Goal: Use online tool/utility: Use online tool/utility

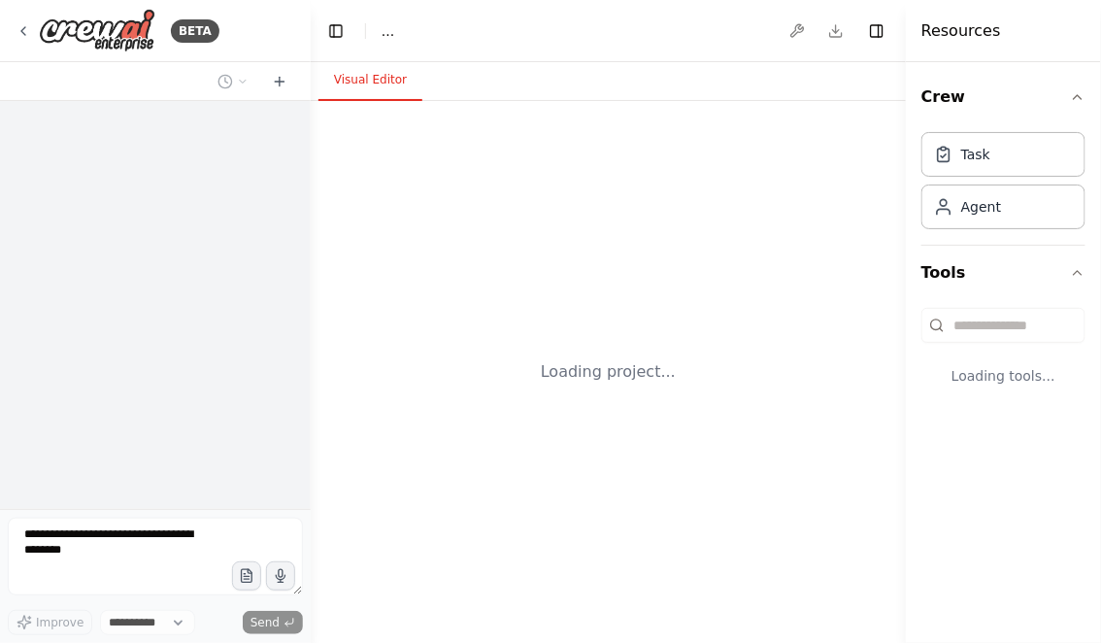
select select "****"
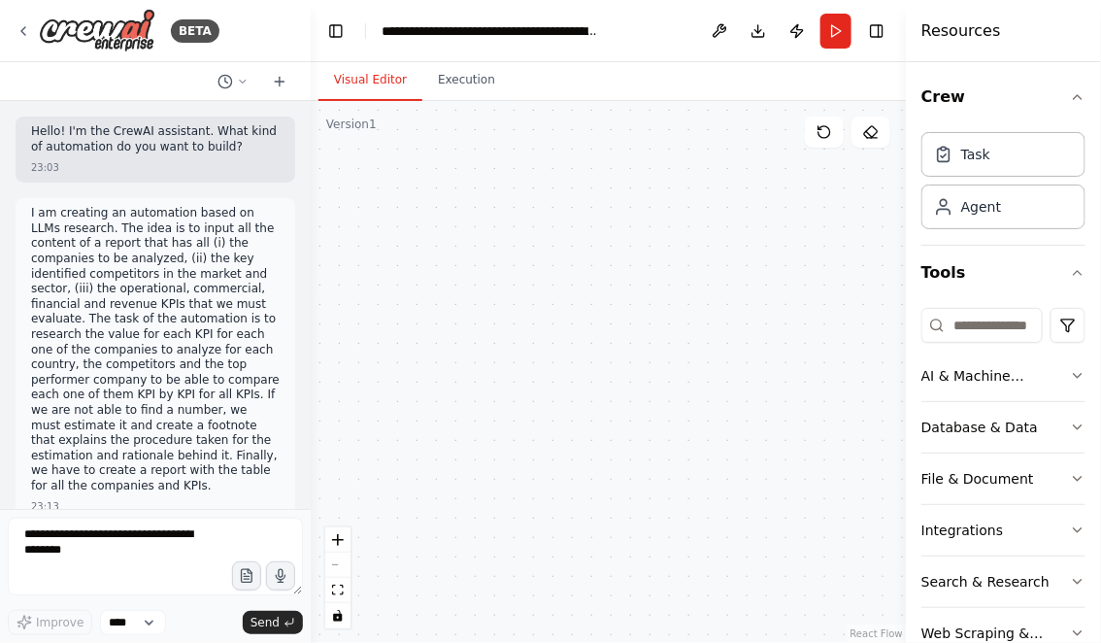
scroll to position [37061, 0]
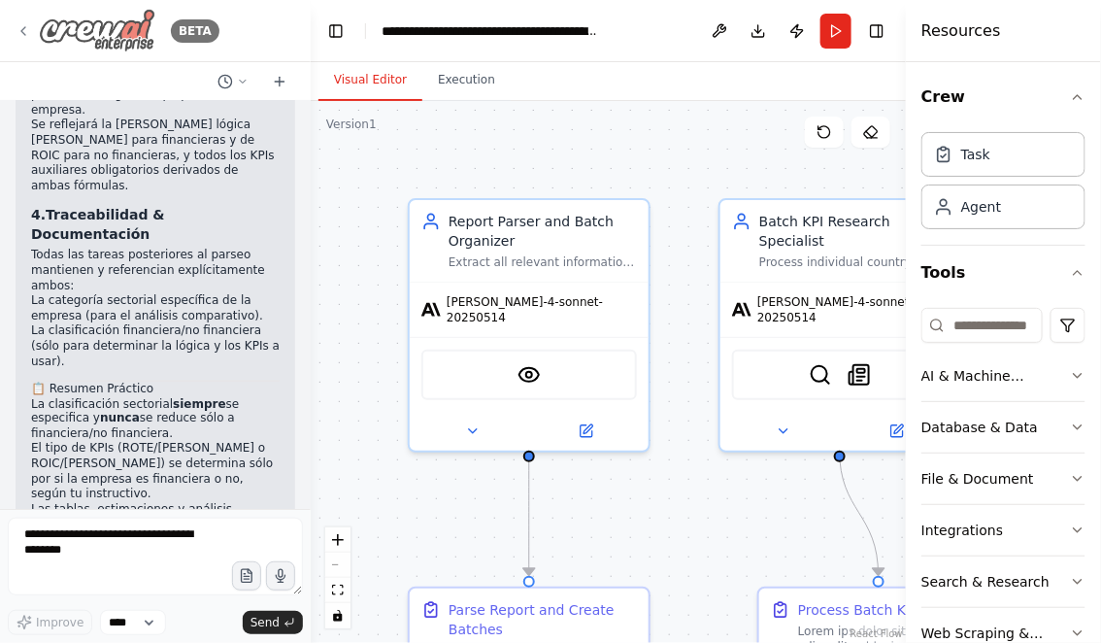
click at [29, 36] on icon at bounding box center [24, 31] width 16 height 16
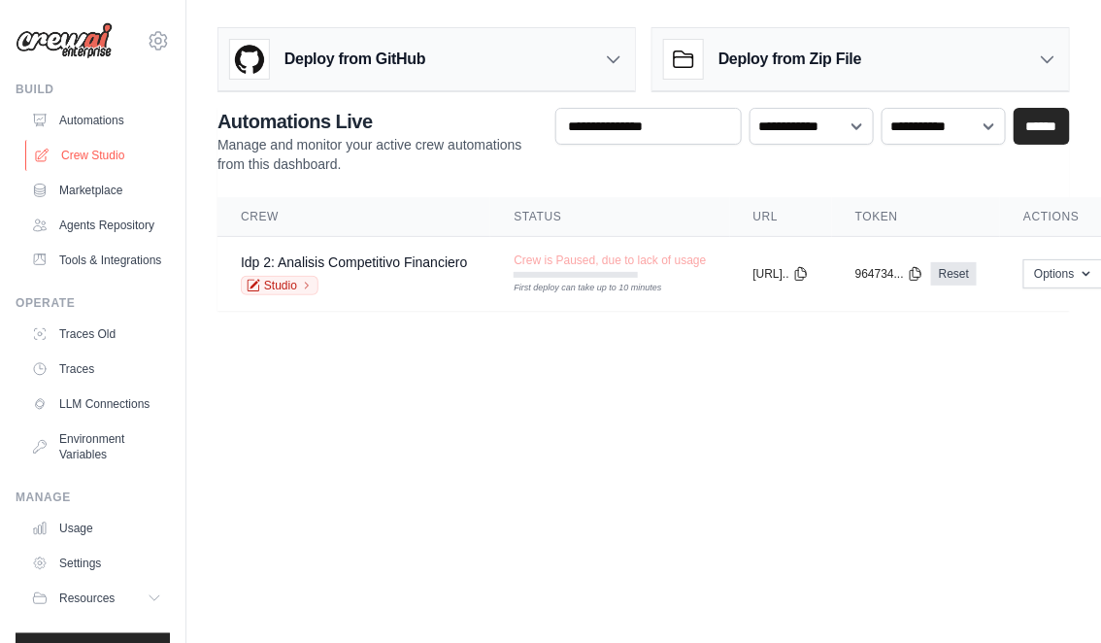
click at [104, 150] on link "Crew Studio" at bounding box center [98, 155] width 147 height 31
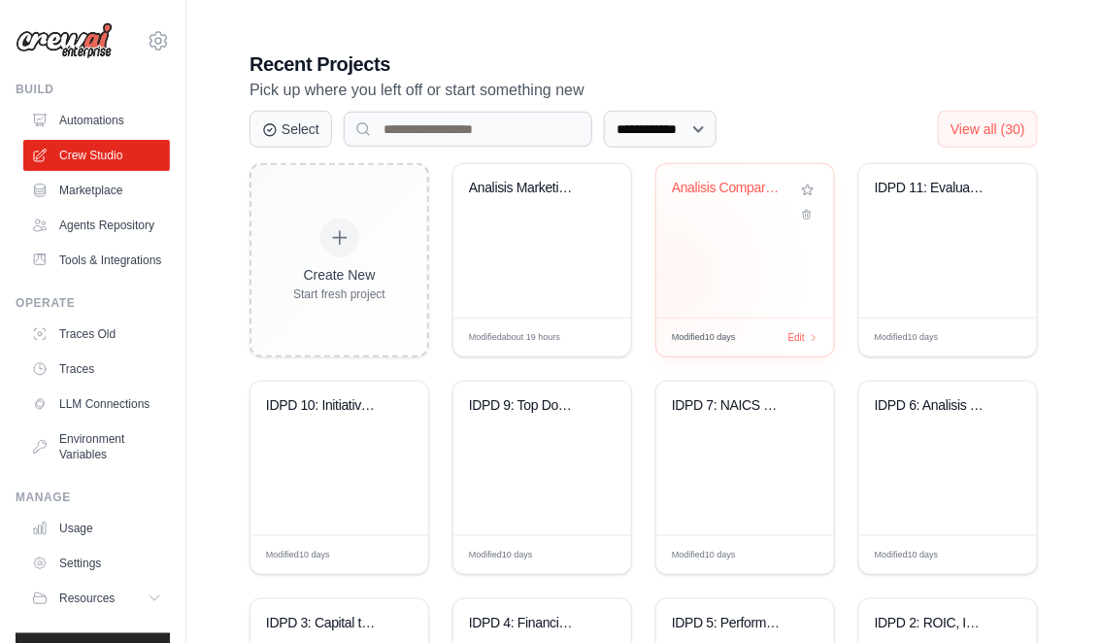
scroll to position [414, 0]
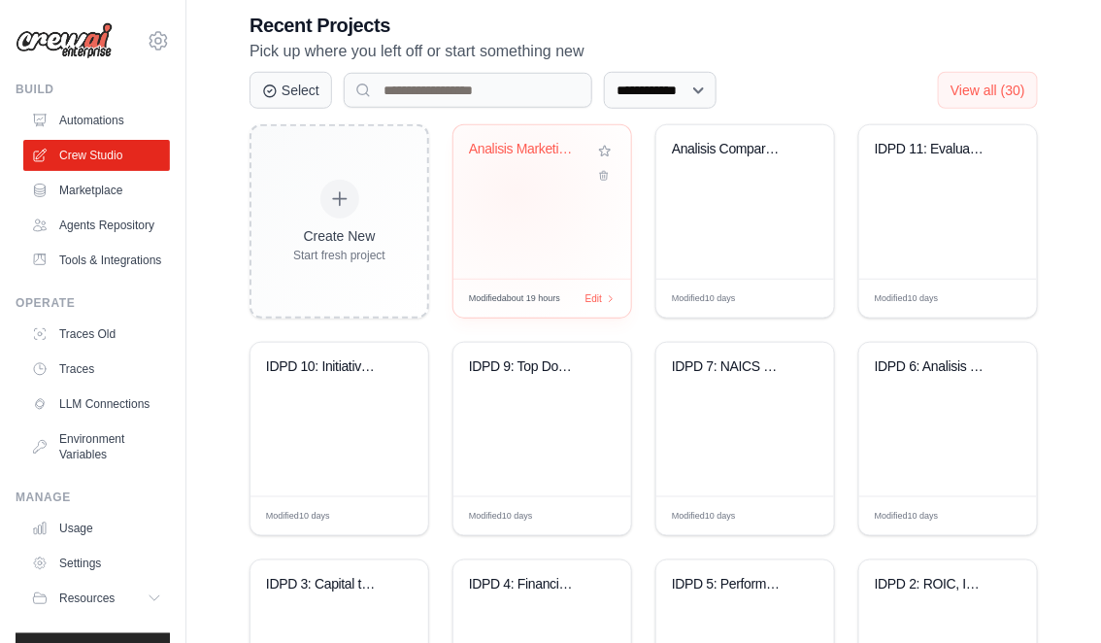
click at [516, 191] on div "Analisis Marketing Digital - 5 Agen..." at bounding box center [542, 201] width 178 height 153
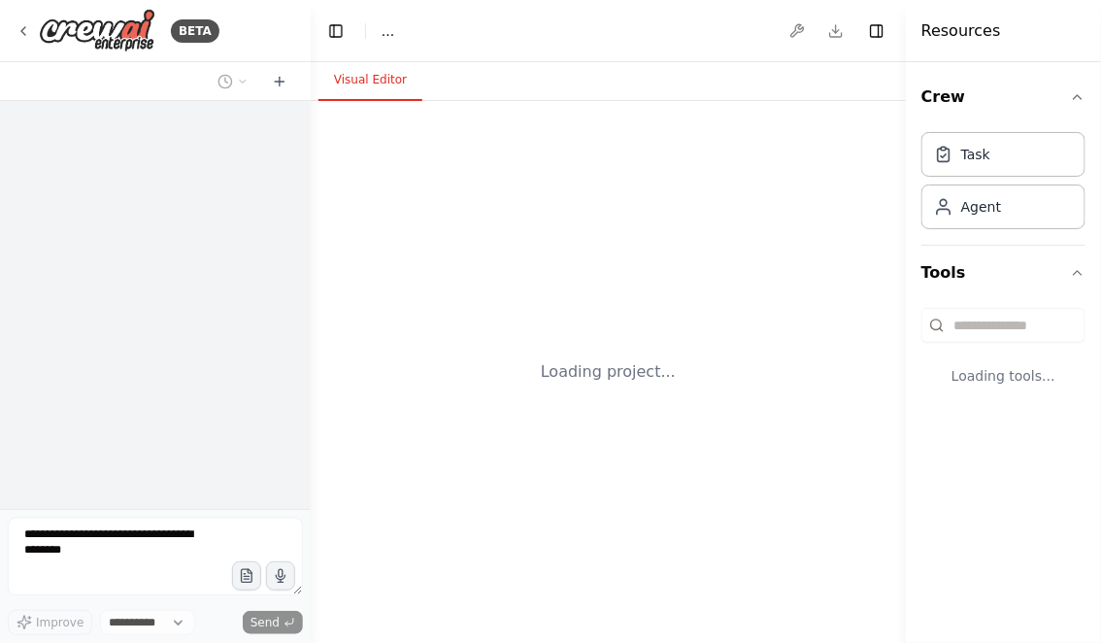
select select "****"
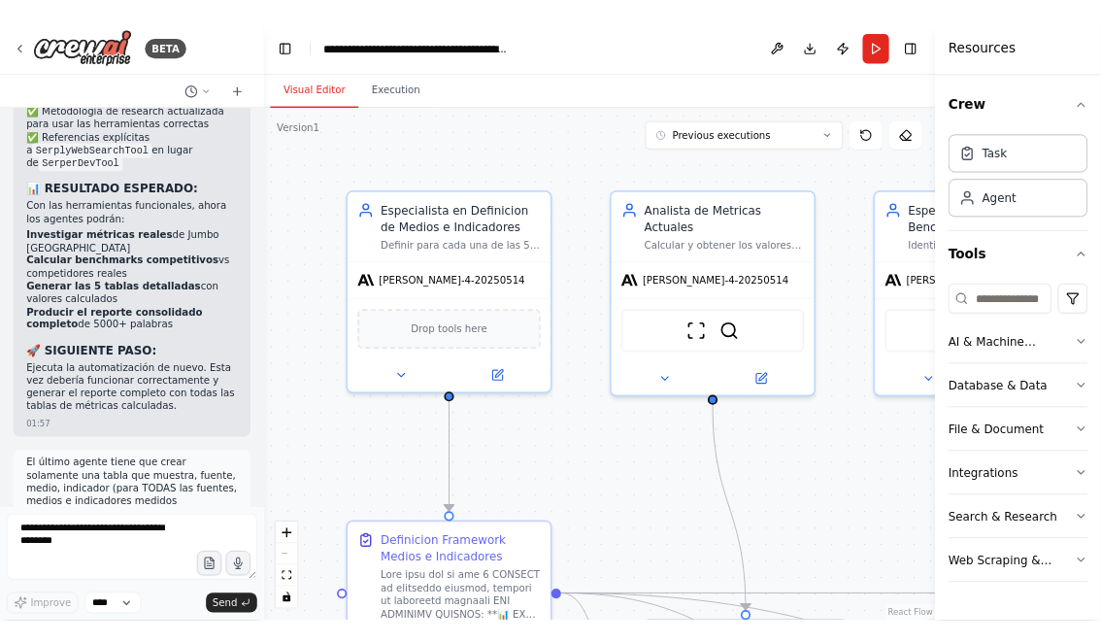
scroll to position [41970, 0]
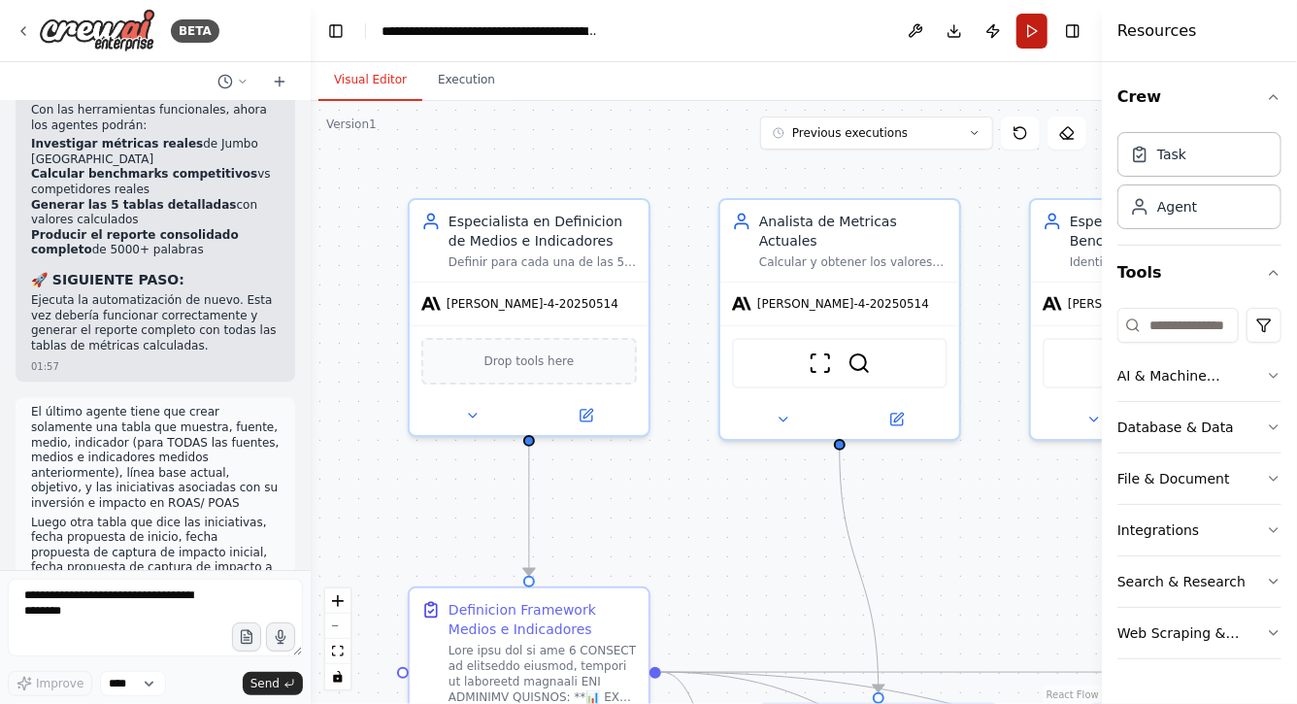
click at [1039, 35] on button "Run" at bounding box center [1032, 31] width 31 height 35
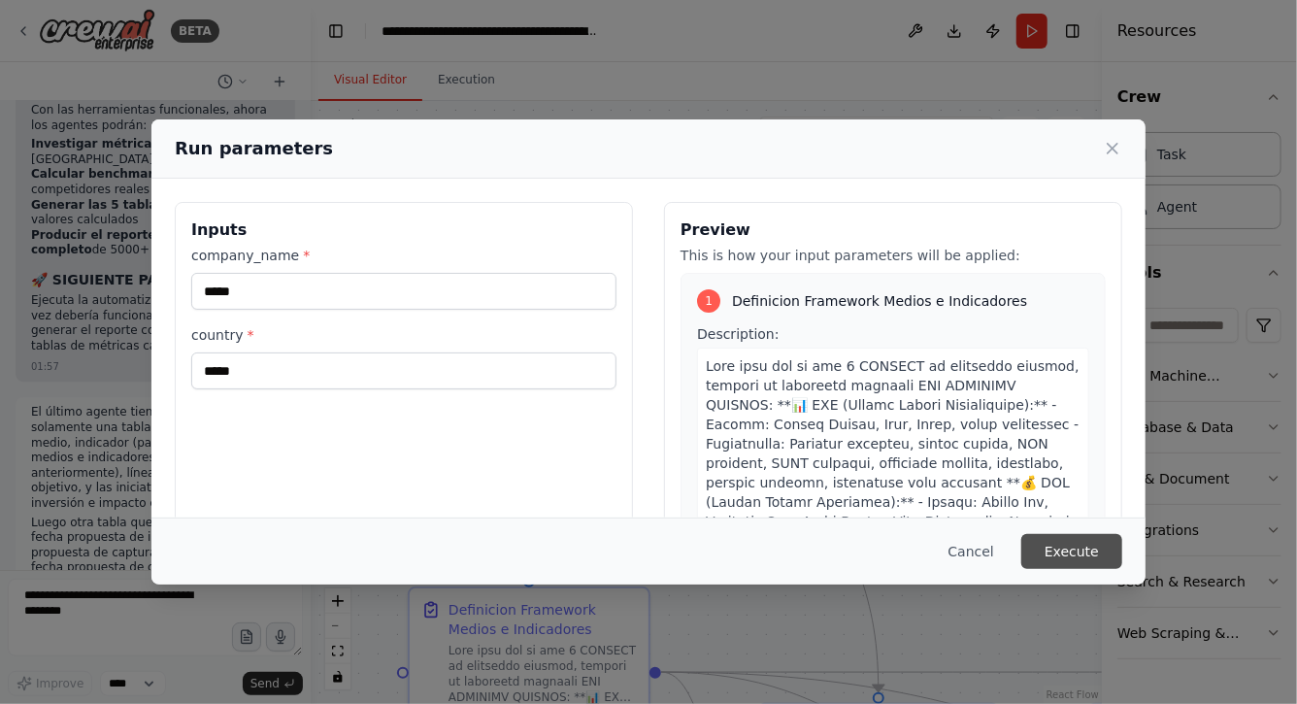
click at [1063, 549] on button "Execute" at bounding box center [1072, 551] width 101 height 35
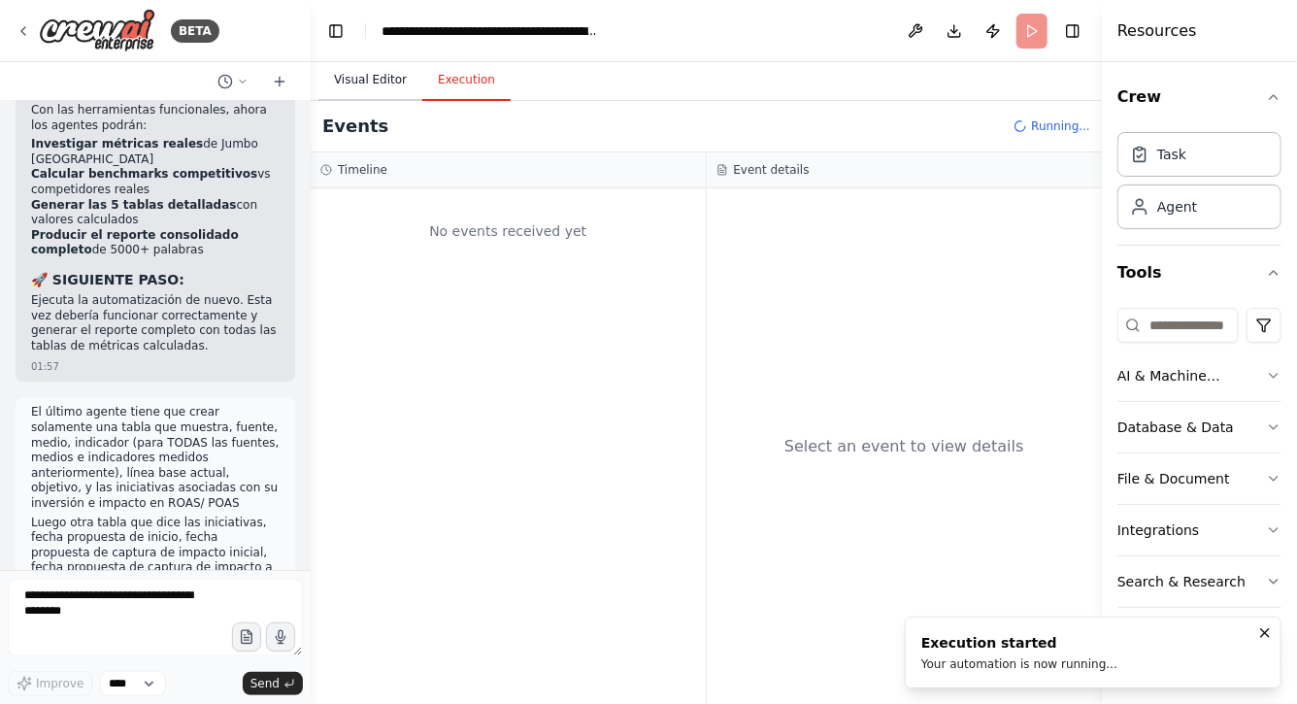
click at [383, 83] on button "Visual Editor" at bounding box center [371, 80] width 104 height 41
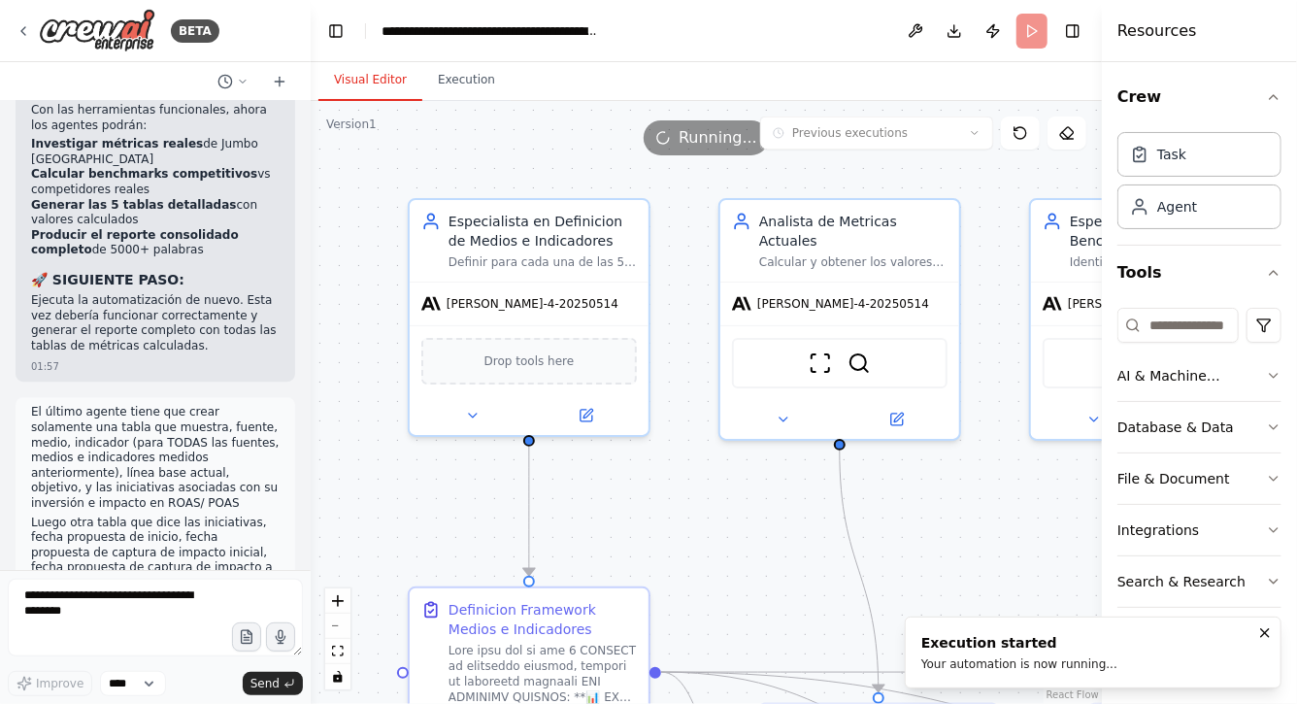
drag, startPoint x: 722, startPoint y: 562, endPoint x: 637, endPoint y: 416, distance: 169.7
click at [637, 417] on div ".deletable-edge-delete-btn { width: 20px; height: 20px; border: 0px solid #ffff…" at bounding box center [706, 402] width 791 height 603
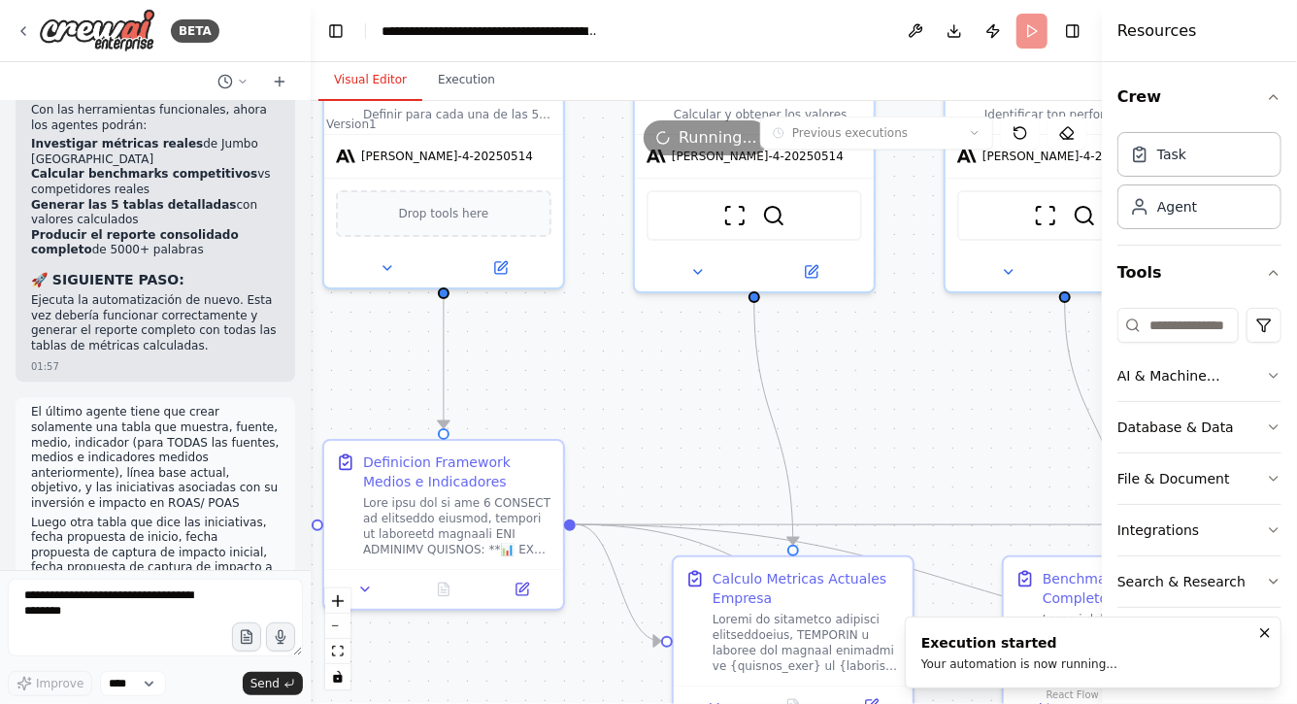
drag, startPoint x: 658, startPoint y: 428, endPoint x: 632, endPoint y: 373, distance: 61.2
click at [632, 373] on div ".deletable-edge-delete-btn { width: 20px; height: 20px; border: 0px solid #ffff…" at bounding box center [706, 402] width 791 height 603
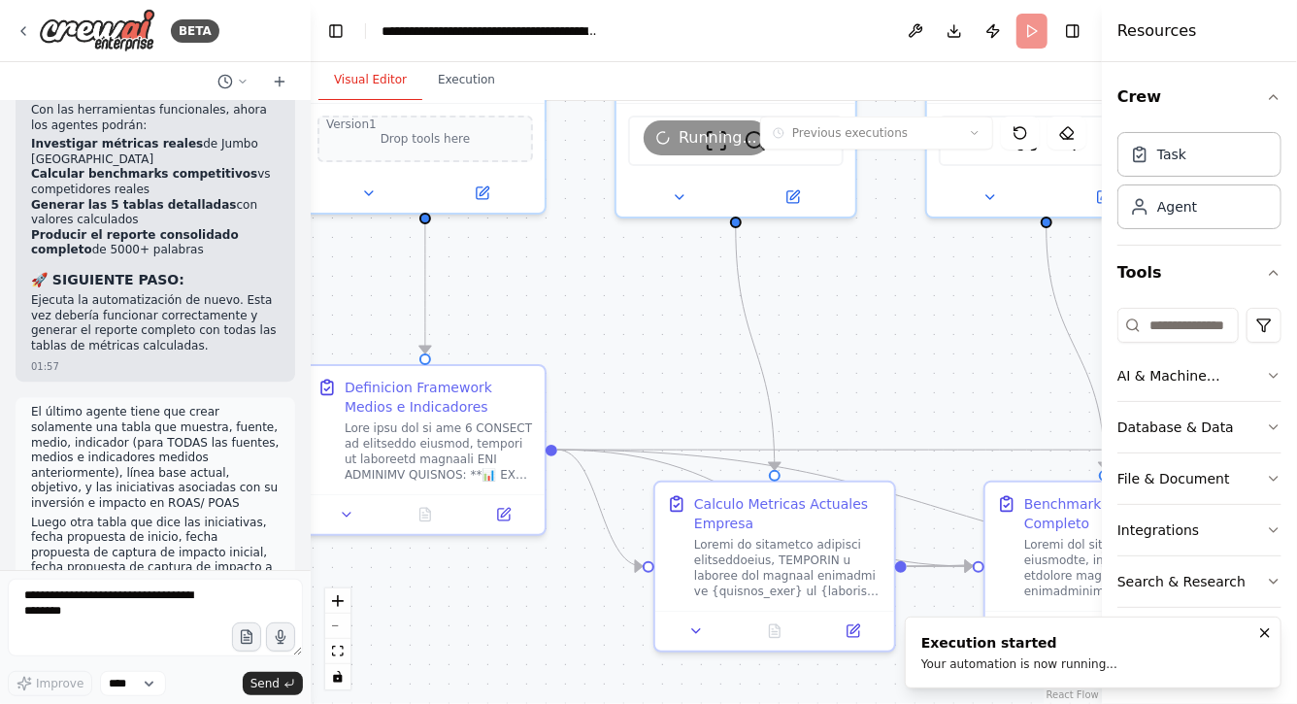
drag, startPoint x: 628, startPoint y: 373, endPoint x: 681, endPoint y: 328, distance: 68.9
click at [681, 328] on div ".deletable-edge-delete-btn { width: 20px; height: 20px; border: 0px solid #ffff…" at bounding box center [706, 402] width 791 height 603
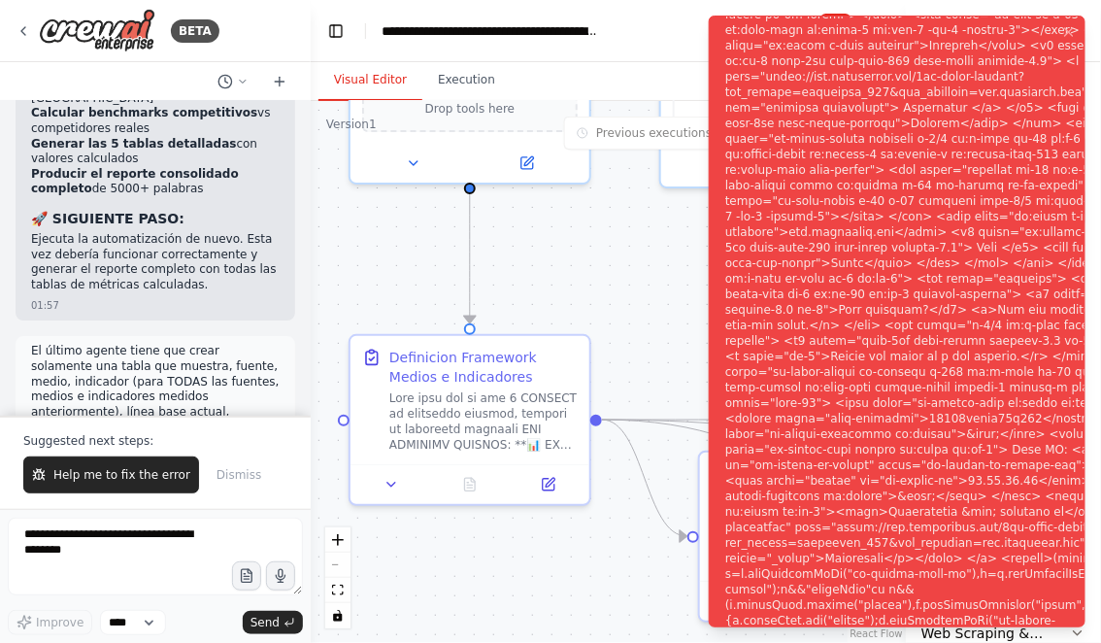
scroll to position [42032, 0]
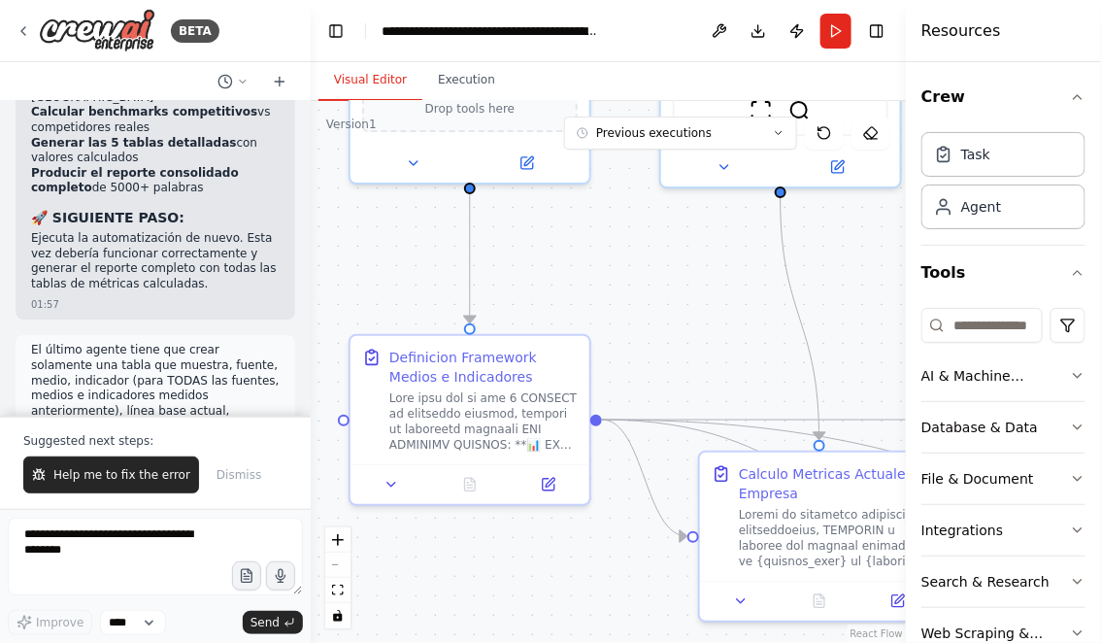
drag, startPoint x: 692, startPoint y: 344, endPoint x: 609, endPoint y: 274, distance: 108.9
click at [609, 275] on div ".deletable-edge-delete-btn { width: 20px; height: 20px; border: 0px solid #ffff…" at bounding box center [608, 372] width 595 height 542
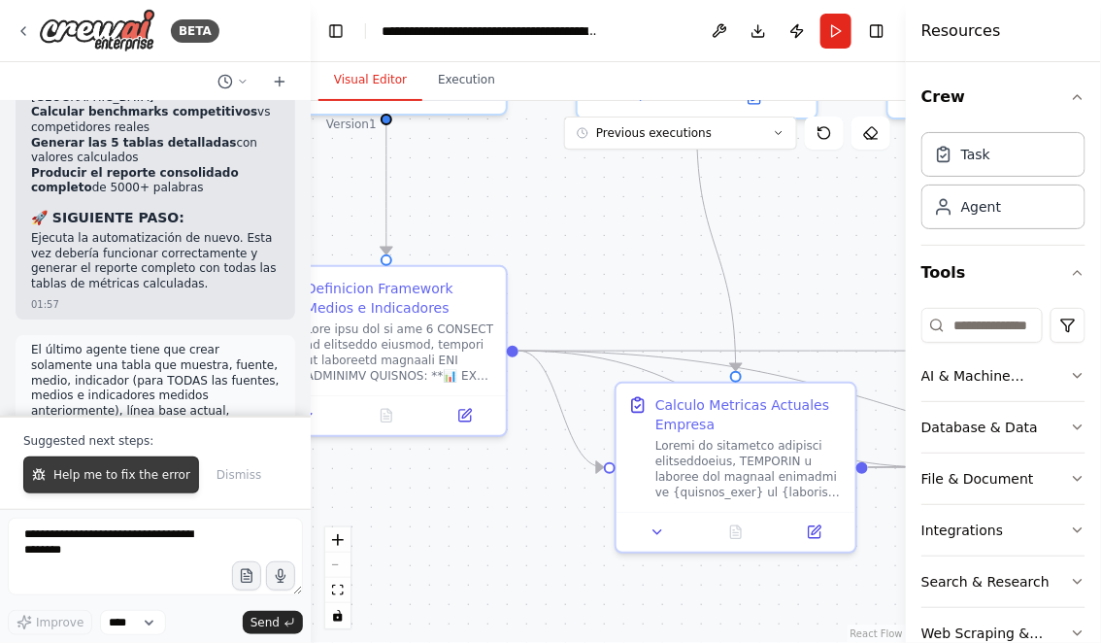
click at [89, 473] on span "Help me to fix the error" at bounding box center [121, 475] width 137 height 16
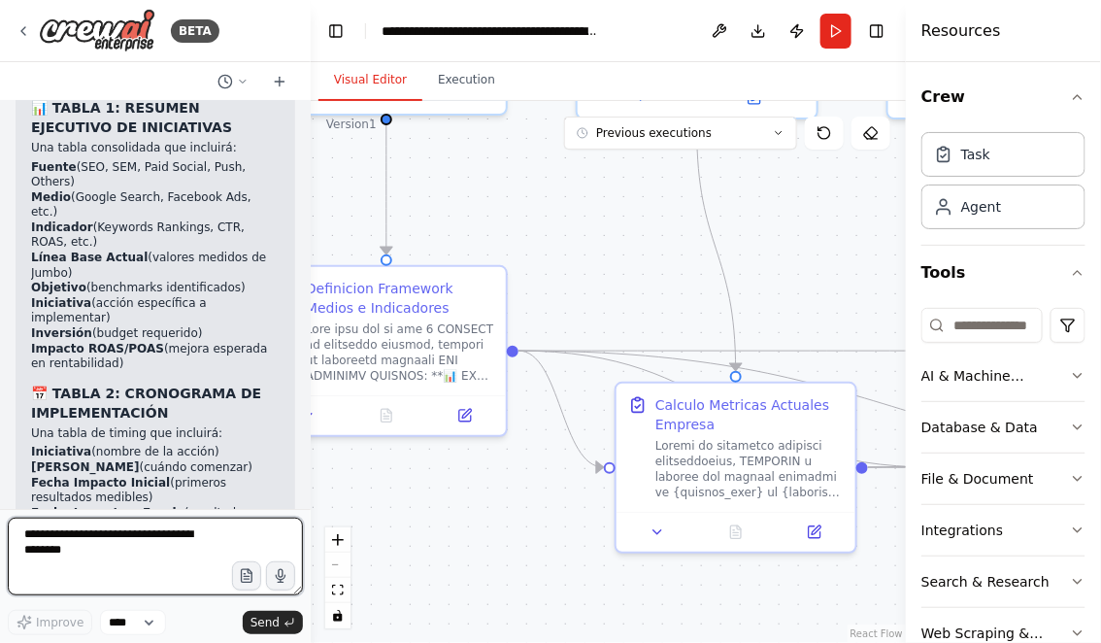
scroll to position [42862, 0]
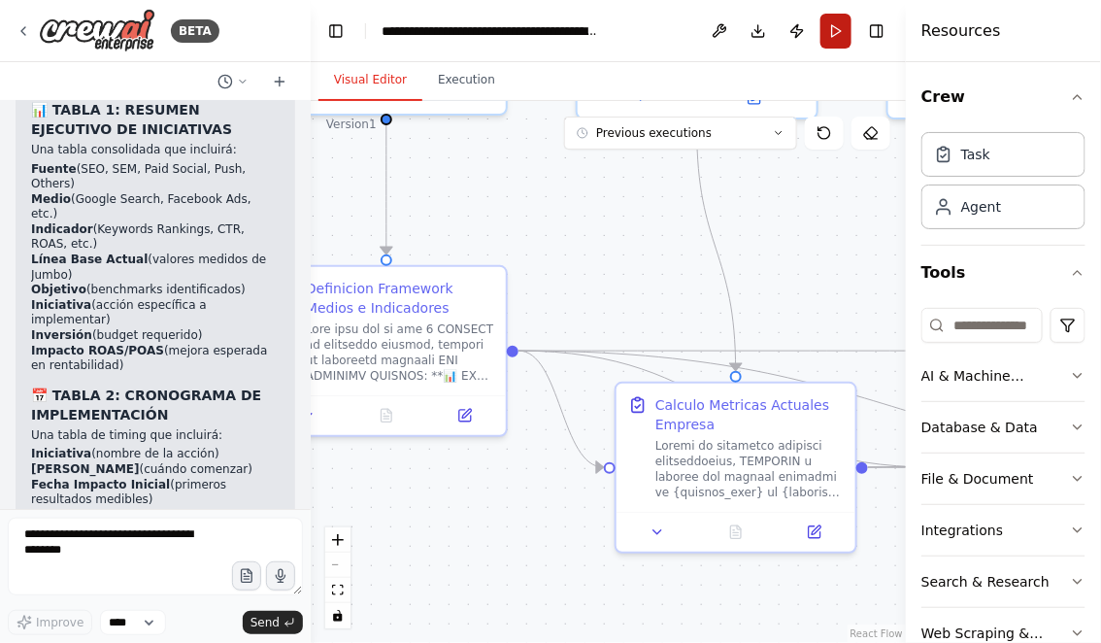
click at [840, 31] on button "Run" at bounding box center [836, 31] width 31 height 35
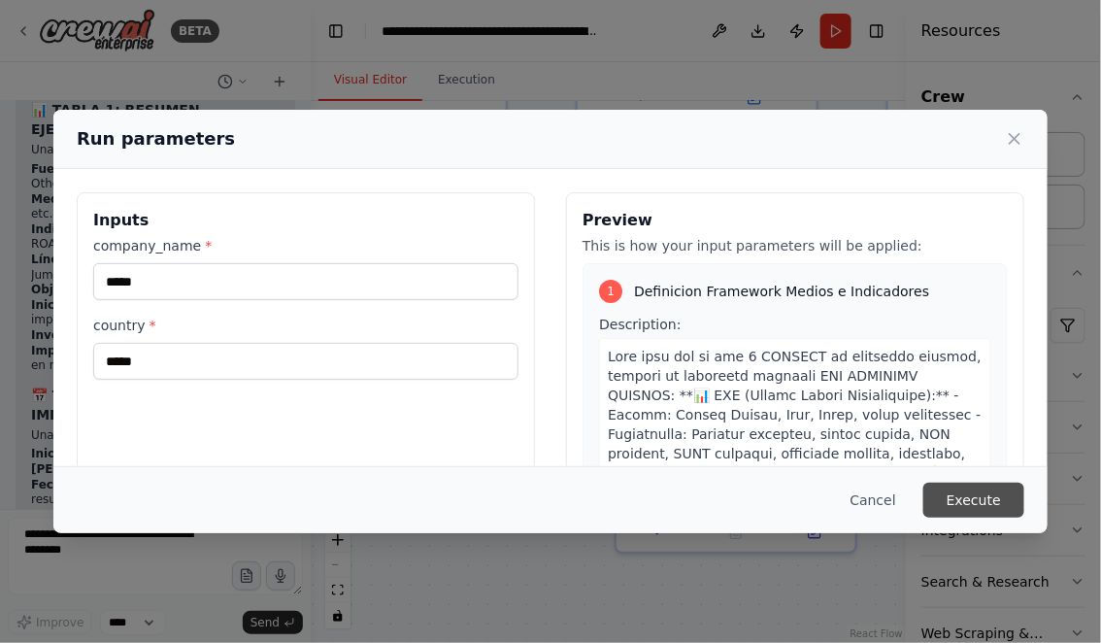
click at [983, 500] on button "Execute" at bounding box center [973, 500] width 101 height 35
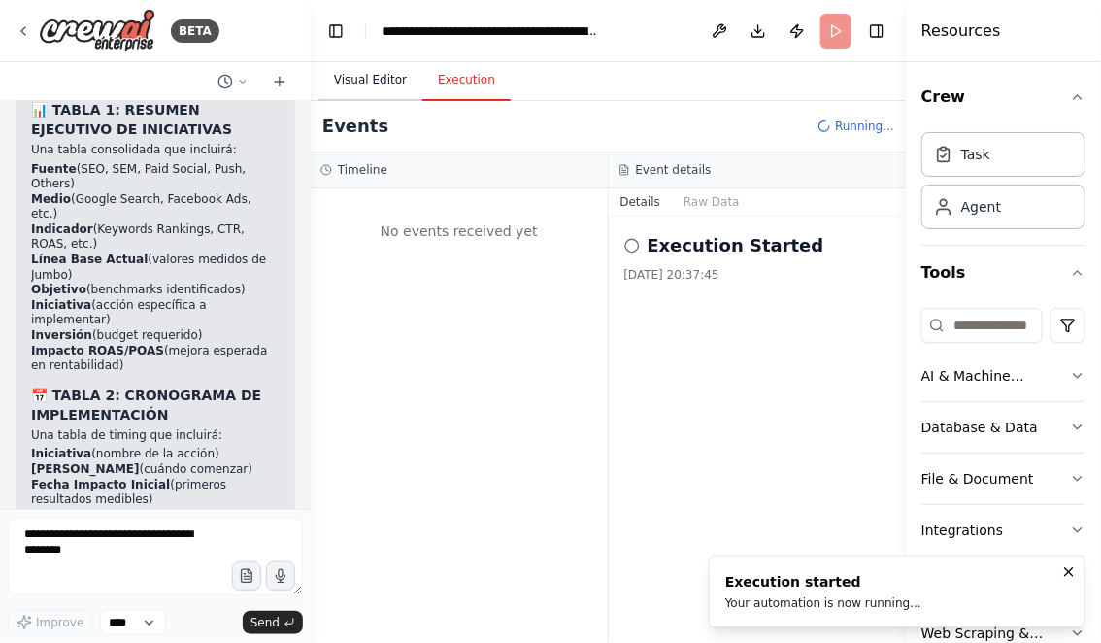
click at [353, 85] on button "Visual Editor" at bounding box center [371, 80] width 104 height 41
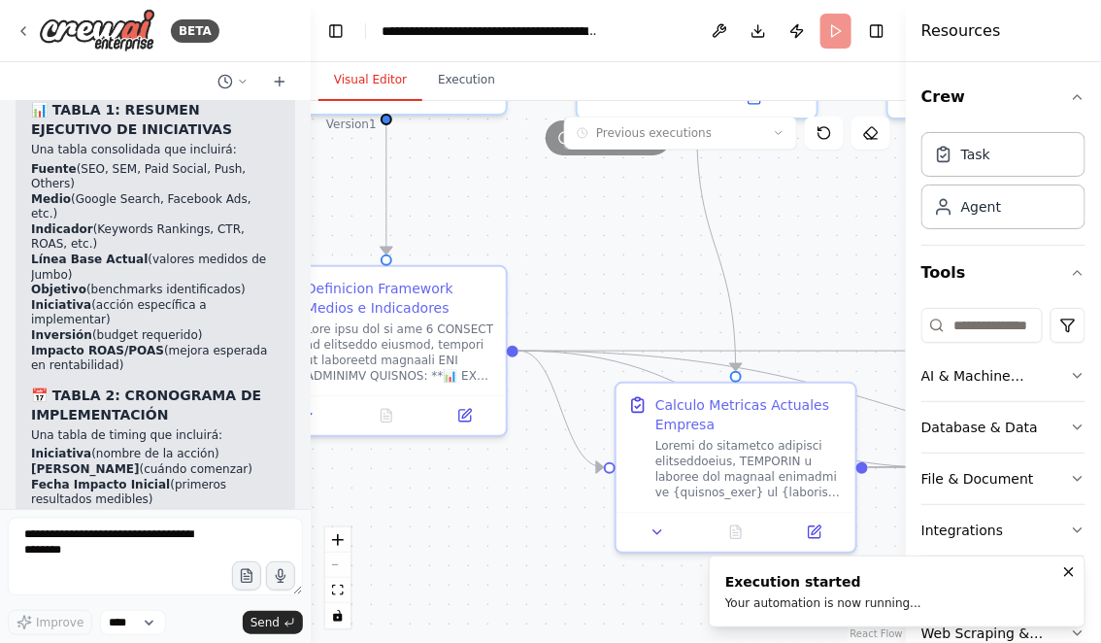
drag, startPoint x: 556, startPoint y: 243, endPoint x: 653, endPoint y: 247, distance: 96.2
click at [649, 247] on div ".deletable-edge-delete-btn { width: 20px; height: 20px; border: 0px solid #ffff…" at bounding box center [608, 372] width 595 height 542
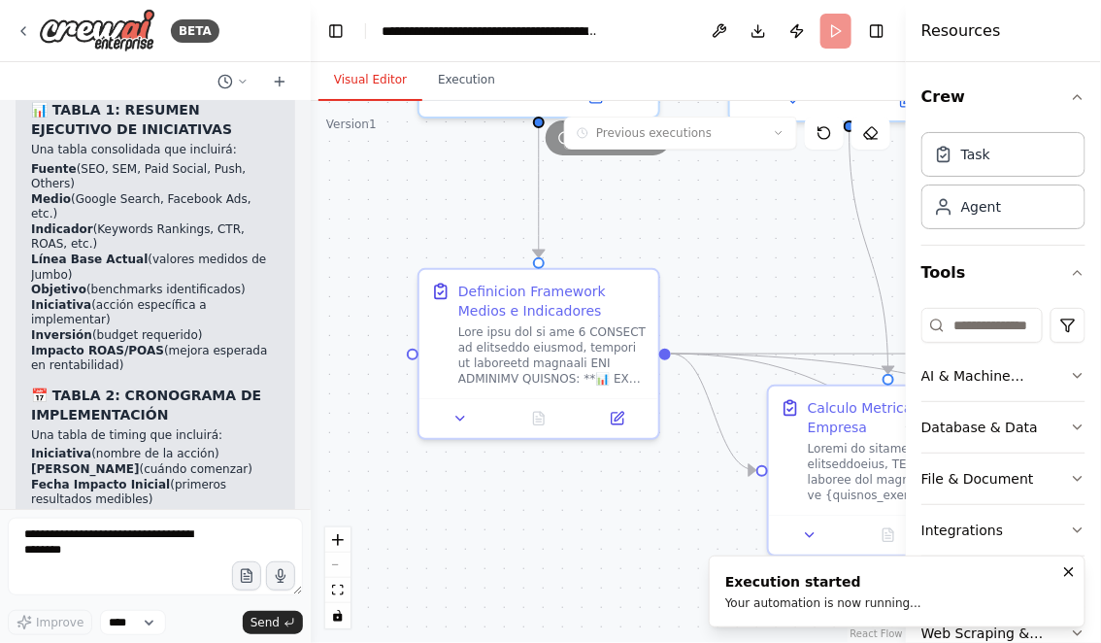
drag, startPoint x: 677, startPoint y: 236, endPoint x: 379, endPoint y: 226, distance: 298.3
click at [379, 226] on div ".deletable-edge-delete-btn { width: 20px; height: 20px; border: 0px solid #ffff…" at bounding box center [608, 372] width 595 height 542
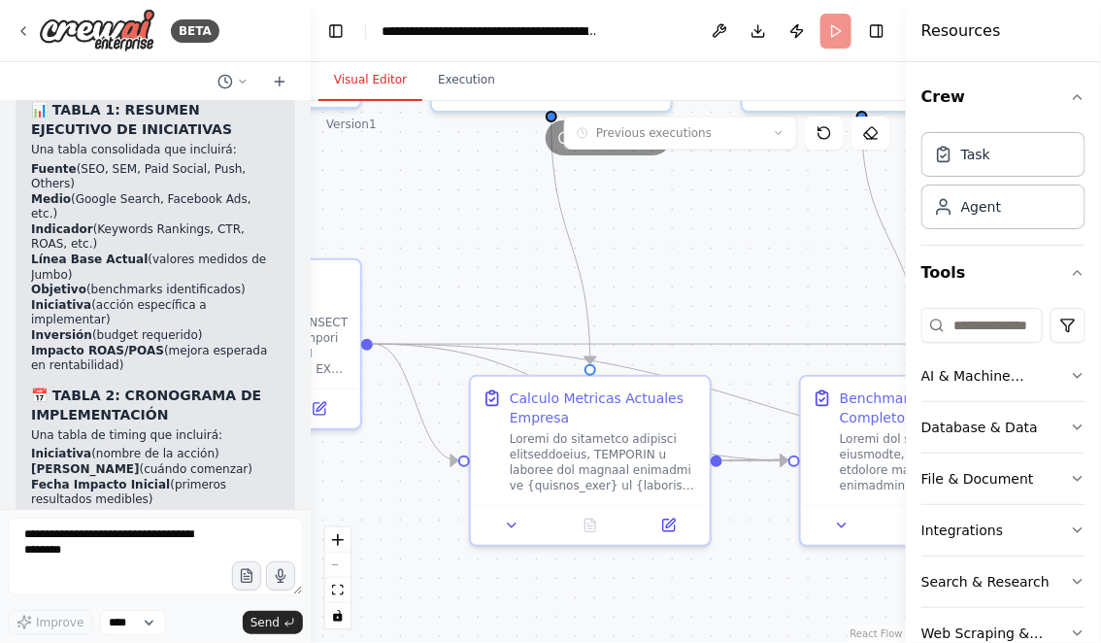
drag, startPoint x: 702, startPoint y: 273, endPoint x: 394, endPoint y: 266, distance: 307.9
click at [394, 266] on div ".deletable-edge-delete-btn { width: 20px; height: 20px; border: 0px solid #ffff…" at bounding box center [608, 372] width 595 height 542
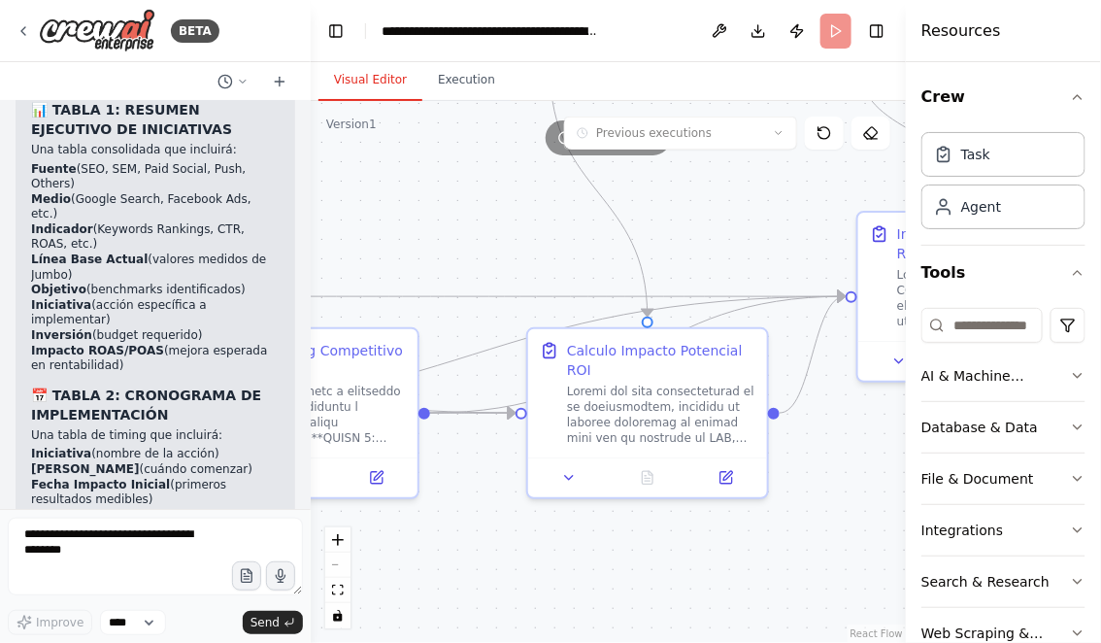
drag, startPoint x: 700, startPoint y: 258, endPoint x: 396, endPoint y: 218, distance: 306.5
click at [399, 218] on div ".deletable-edge-delete-btn { width: 20px; height: 20px; border: 0px solid #ffff…" at bounding box center [608, 372] width 595 height 542
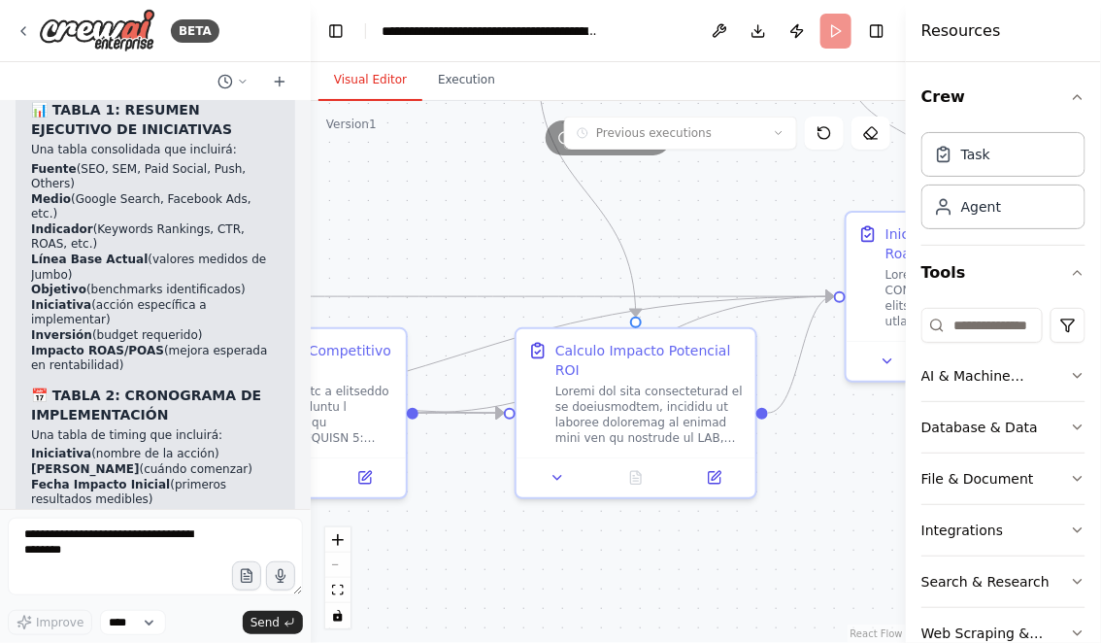
drag, startPoint x: 692, startPoint y: 244, endPoint x: 488, endPoint y: 244, distance: 203.9
click at [488, 244] on div ".deletable-edge-delete-btn { width: 20px; height: 20px; border: 0px solid #ffff…" at bounding box center [608, 372] width 595 height 542
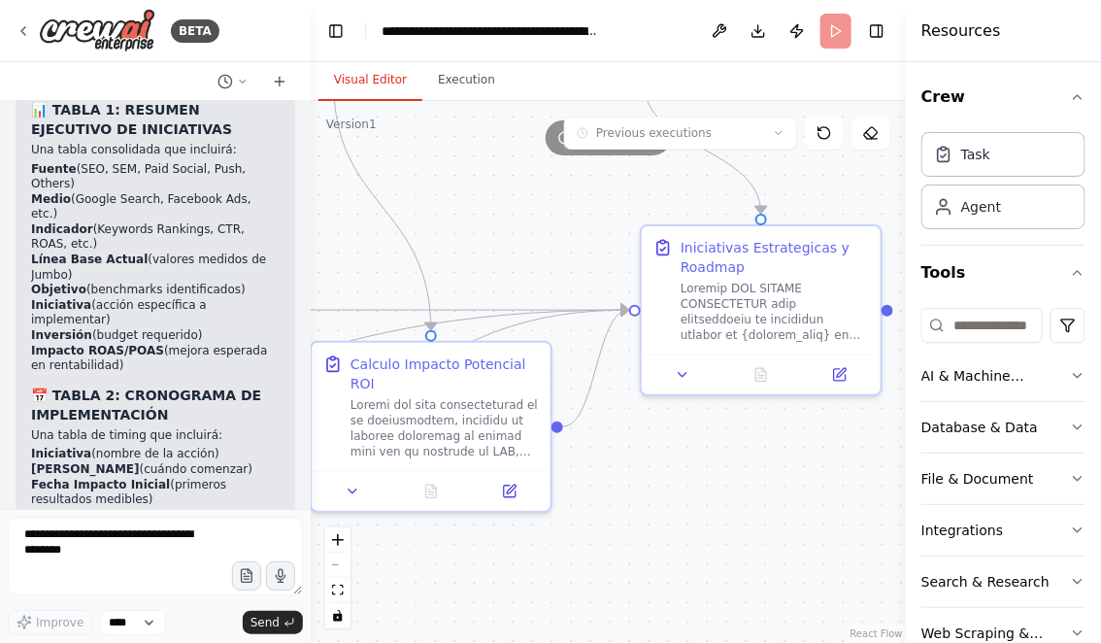
drag, startPoint x: 721, startPoint y: 499, endPoint x: 718, endPoint y: 560, distance: 61.2
click at [718, 560] on div ".deletable-edge-delete-btn { width: 20px; height: 20px; border: 0px solid #ffff…" at bounding box center [608, 372] width 595 height 542
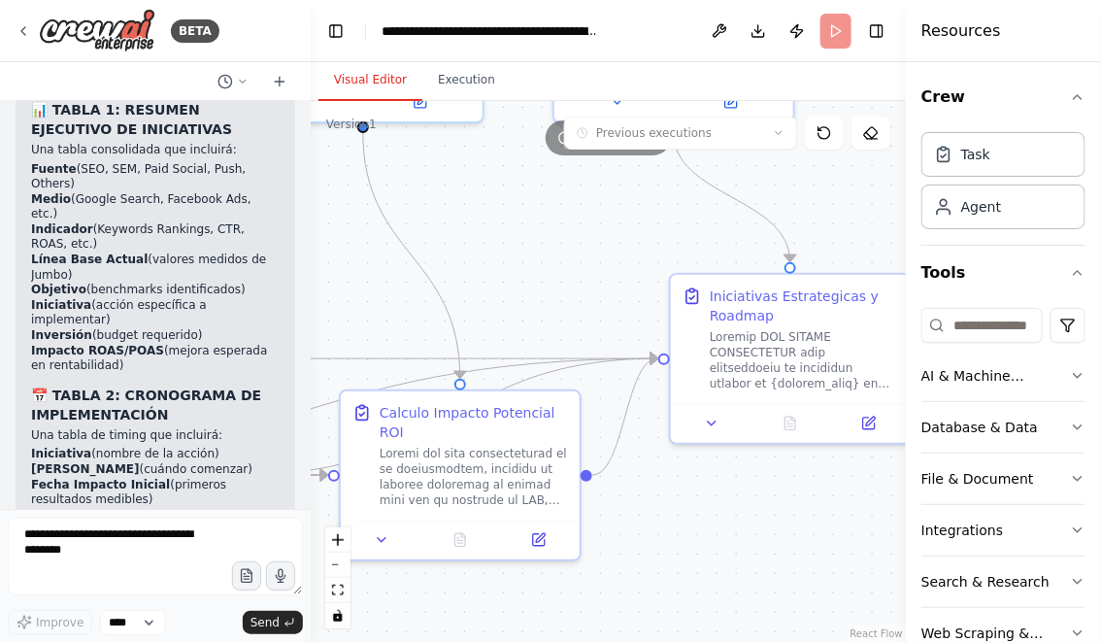
drag, startPoint x: 479, startPoint y: 272, endPoint x: 732, endPoint y: 307, distance: 255.9
click at [730, 307] on div ".deletable-edge-delete-btn { width: 20px; height: 20px; border: 0px solid #ffff…" at bounding box center [608, 372] width 595 height 542
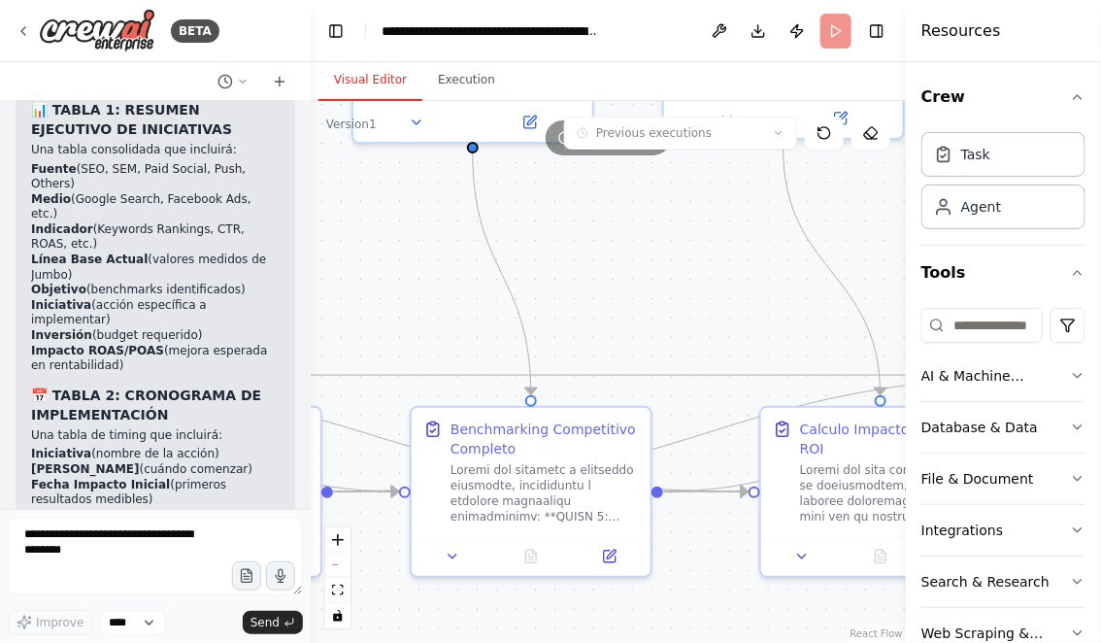
drag, startPoint x: 483, startPoint y: 300, endPoint x: 698, endPoint y: 280, distance: 216.5
click at [696, 280] on div ".deletable-edge-delete-btn { width: 20px; height: 20px; border: 0px solid #ffff…" at bounding box center [608, 372] width 595 height 542
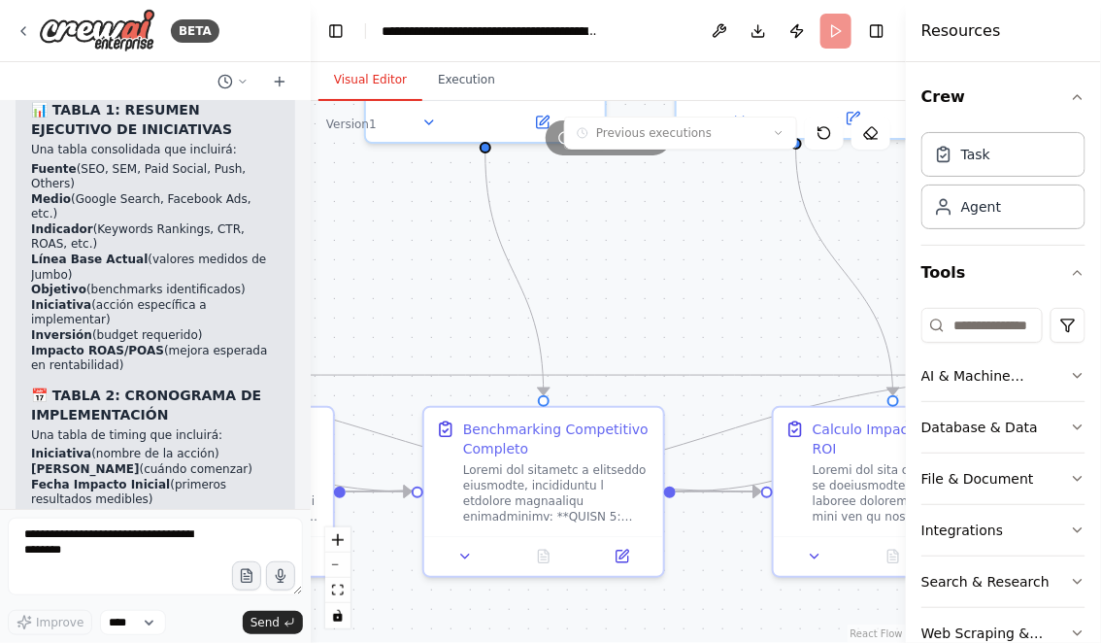
drag, startPoint x: 386, startPoint y: 273, endPoint x: 636, endPoint y: 269, distance: 249.6
click at [636, 269] on div ".deletable-edge-delete-btn { width: 20px; height: 20px; border: 0px solid #ffff…" at bounding box center [608, 372] width 595 height 542
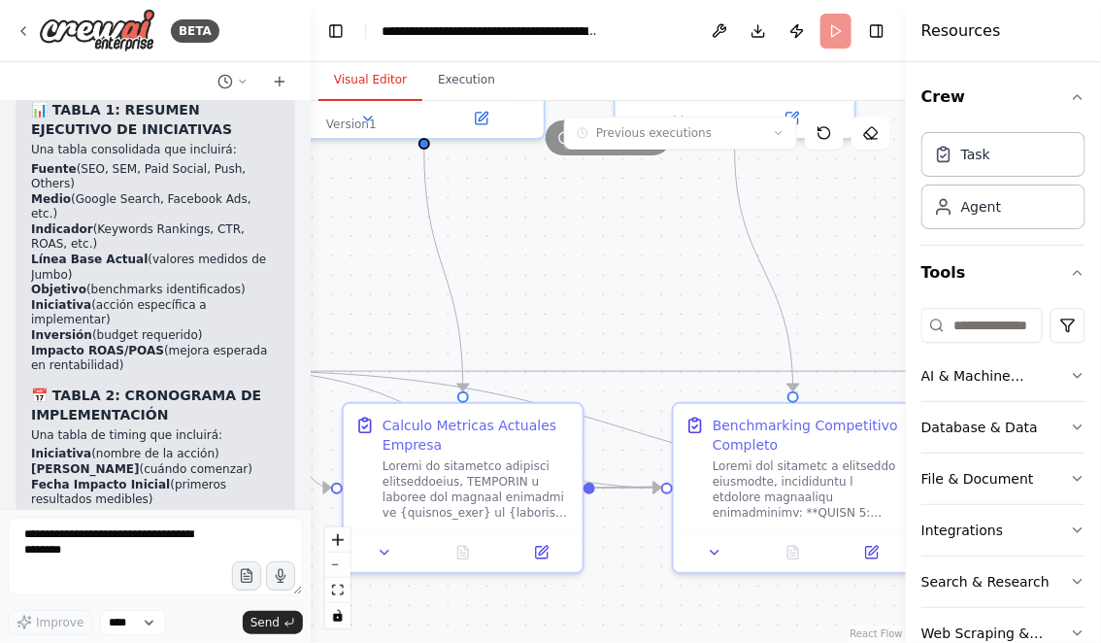
drag, startPoint x: 594, startPoint y: 262, endPoint x: 767, endPoint y: 275, distance: 173.3
click at [762, 275] on div ".deletable-edge-delete-btn { width: 20px; height: 20px; border: 0px solid #ffff…" at bounding box center [608, 372] width 595 height 542
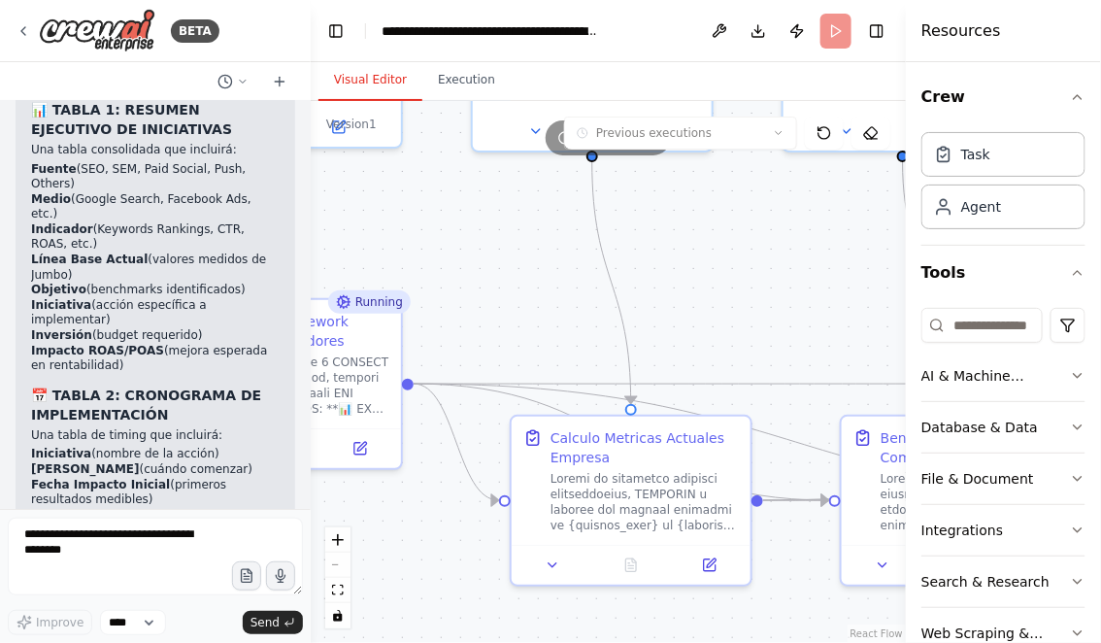
drag, startPoint x: 518, startPoint y: 238, endPoint x: 600, endPoint y: 238, distance: 82.5
click at [577, 237] on div ".deletable-edge-delete-btn { width: 20px; height: 20px; border: 0px solid #ffff…" at bounding box center [608, 372] width 595 height 542
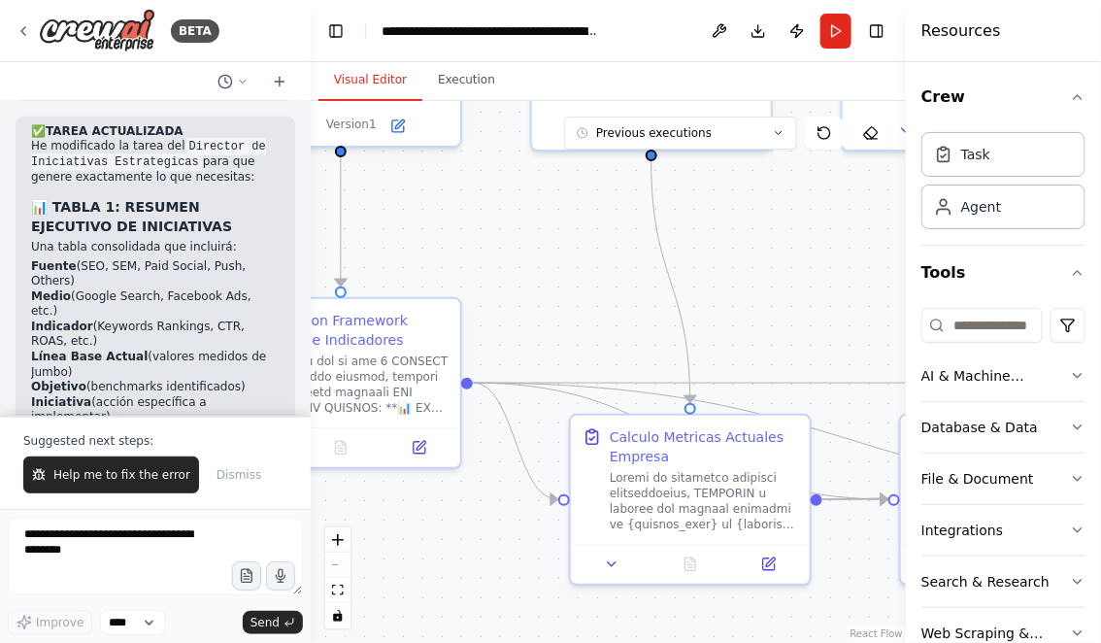
scroll to position [42763, 0]
click at [836, 23] on button "Run" at bounding box center [836, 31] width 31 height 35
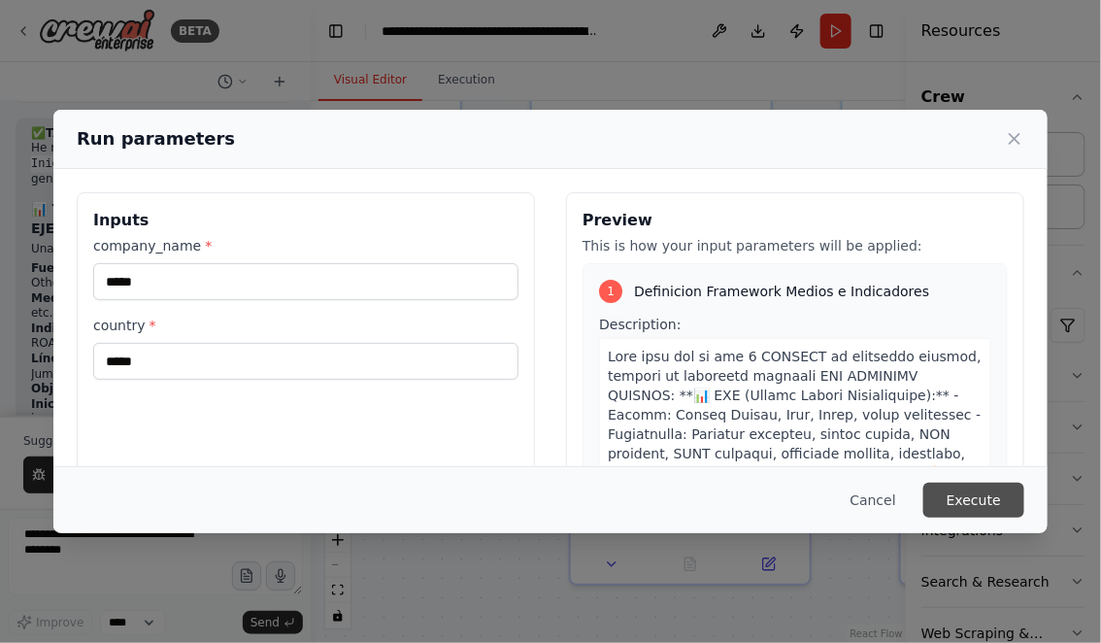
click at [981, 509] on button "Execute" at bounding box center [973, 500] width 101 height 35
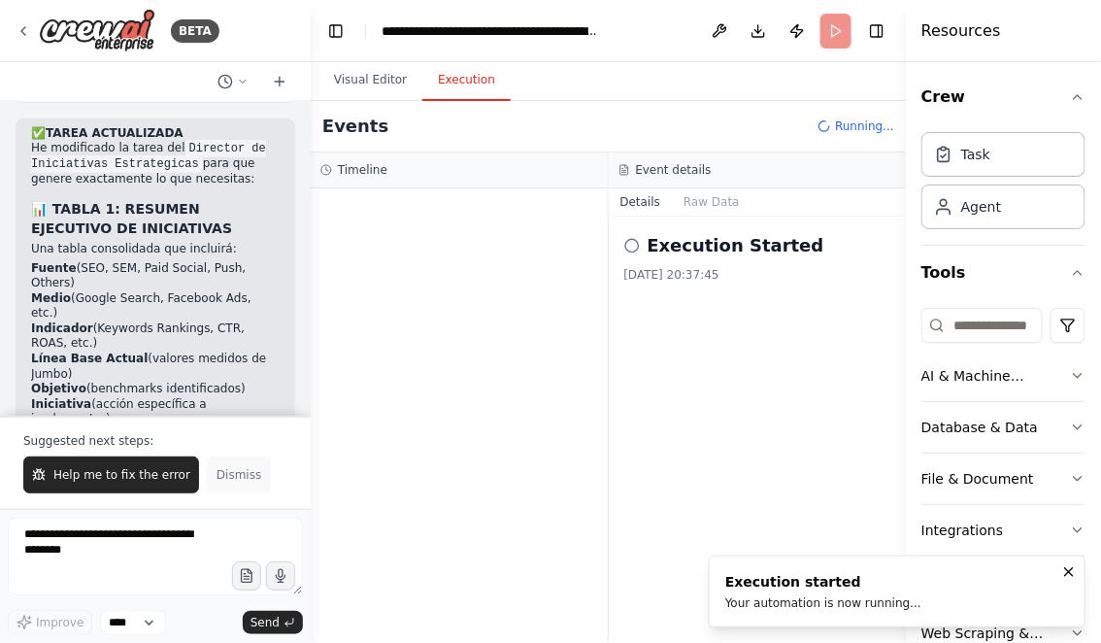
click at [232, 478] on span "Dismiss" at bounding box center [239, 475] width 45 height 16
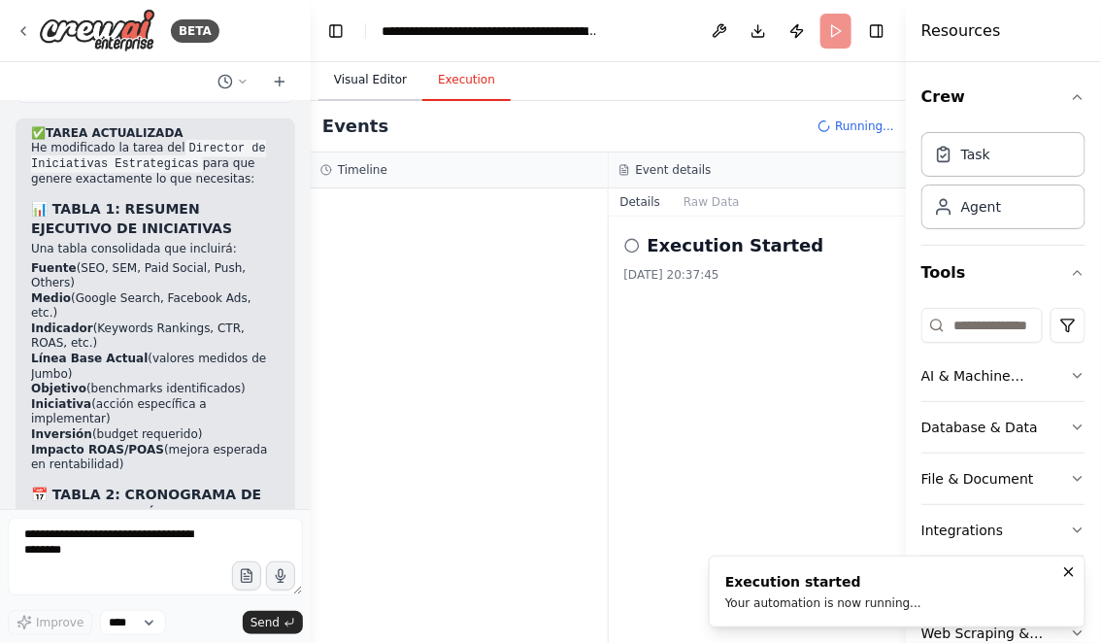
click at [380, 84] on button "Visual Editor" at bounding box center [371, 80] width 104 height 41
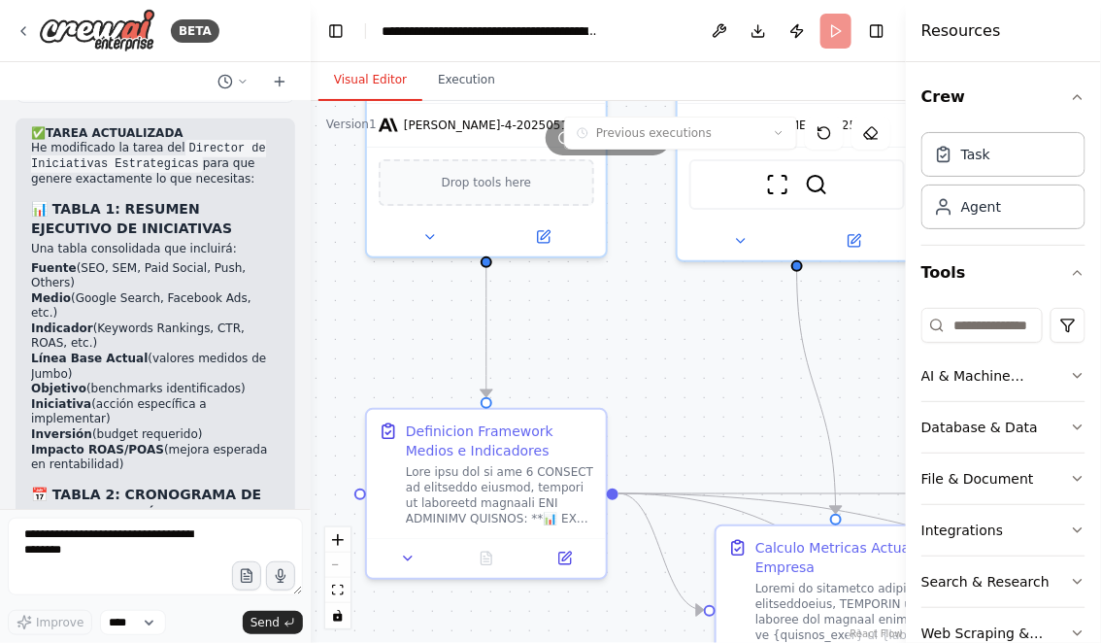
drag, startPoint x: 500, startPoint y: 262, endPoint x: 646, endPoint y: 376, distance: 184.7
click at [649, 376] on div ".deletable-edge-delete-btn { width: 20px; height: 20px; border: 0px solid #ffff…" at bounding box center [608, 372] width 595 height 542
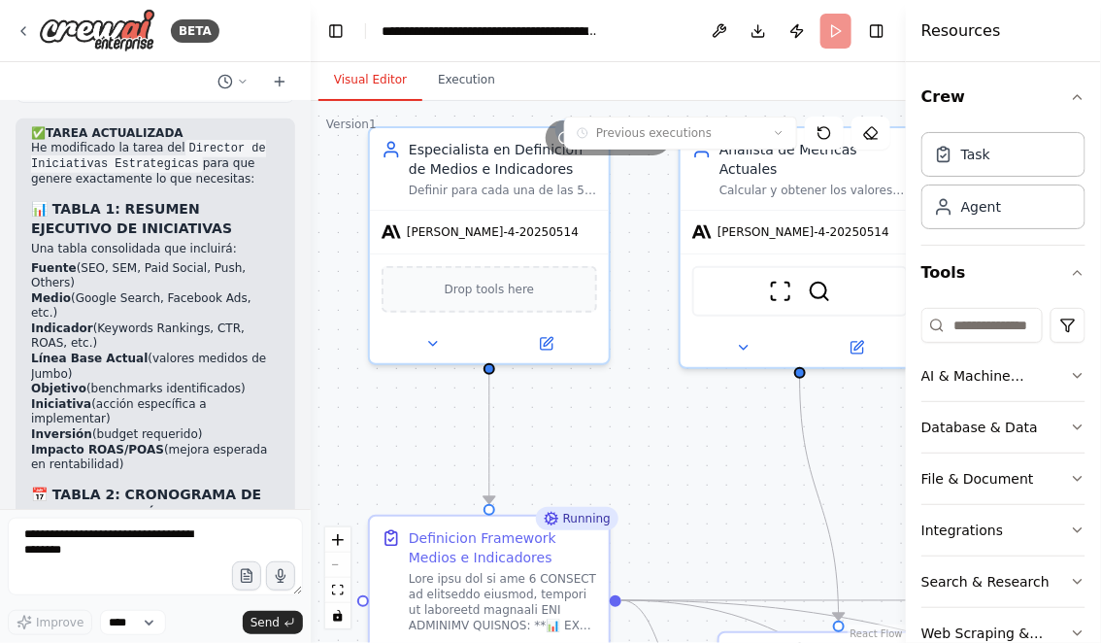
drag, startPoint x: 644, startPoint y: 334, endPoint x: 644, endPoint y: 441, distance: 106.8
click at [644, 441] on div ".deletable-edge-delete-btn { width: 20px; height: 20px; border: 0px solid #ffff…" at bounding box center [608, 372] width 595 height 542
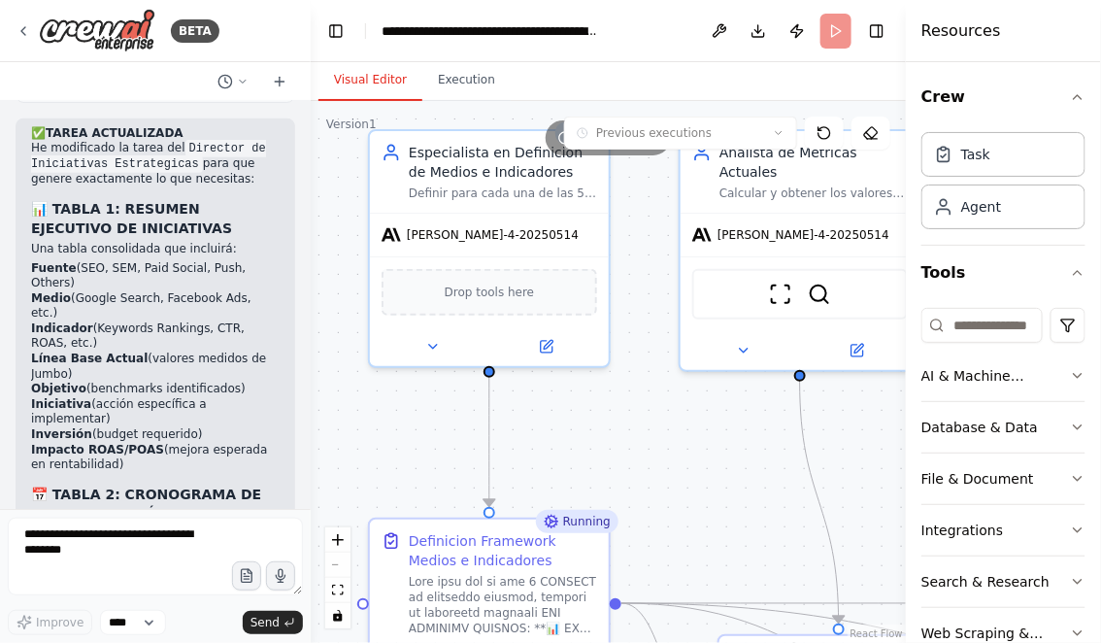
drag, startPoint x: 704, startPoint y: 456, endPoint x: 564, endPoint y: 405, distance: 149.0
click at [567, 405] on div ".deletable-edge-delete-btn { width: 20px; height: 20px; border: 0px solid #ffff…" at bounding box center [608, 372] width 595 height 542
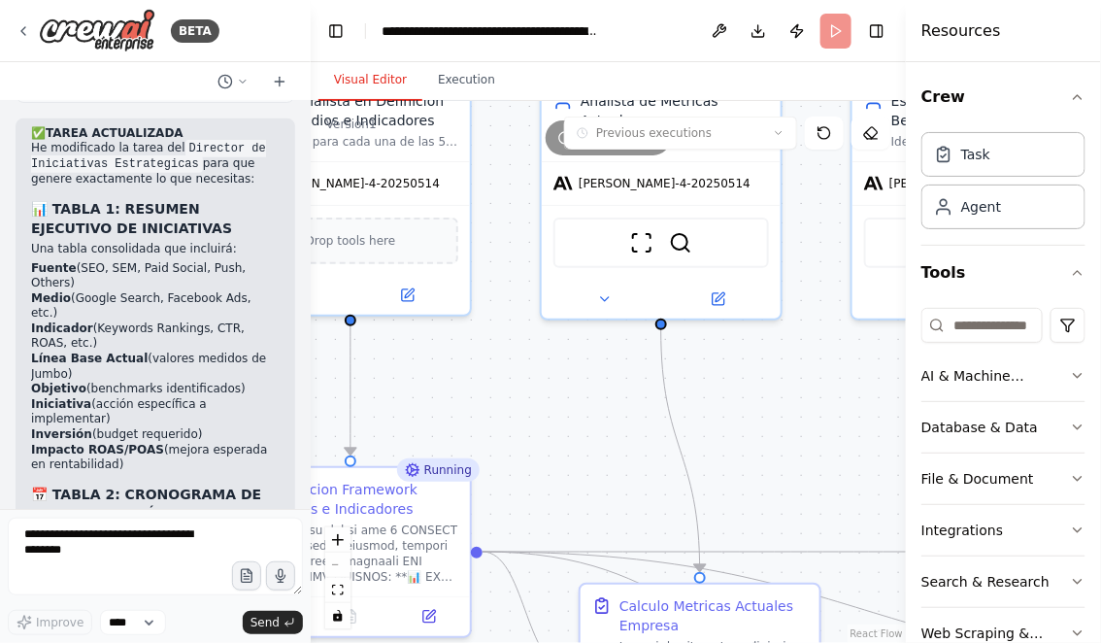
drag, startPoint x: 843, startPoint y: 422, endPoint x: 752, endPoint y: 318, distance: 139.0
click at [753, 319] on div ".deletable-edge-delete-btn { width: 20px; height: 20px; border: 0px solid #ffff…" at bounding box center [608, 372] width 595 height 542
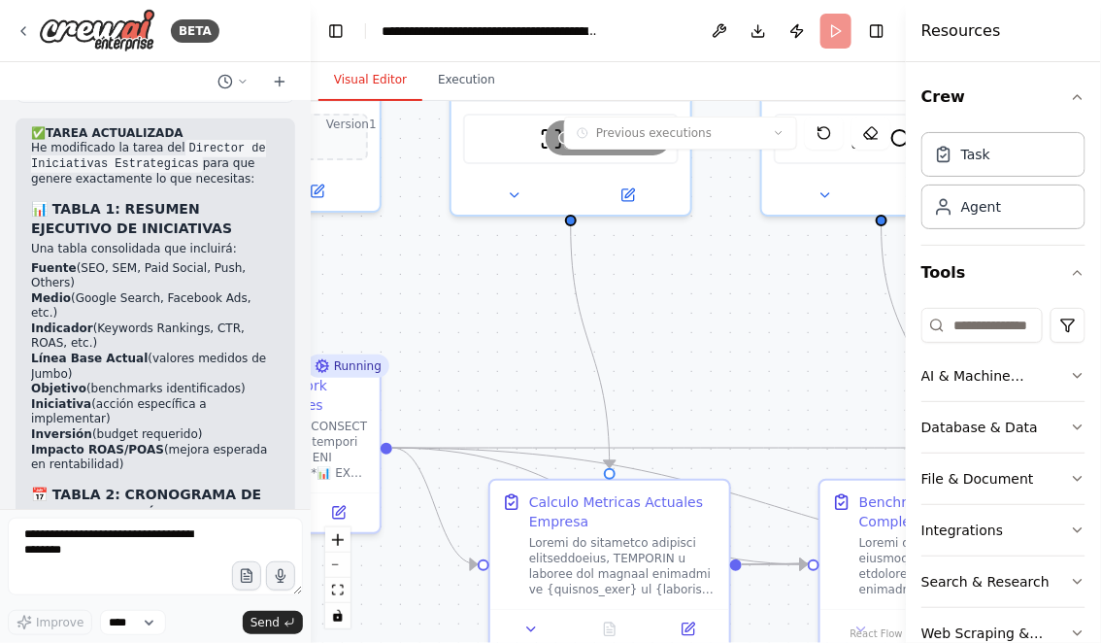
drag, startPoint x: 738, startPoint y: 325, endPoint x: 655, endPoint y: 262, distance: 104.7
click at [655, 262] on div ".deletable-edge-delete-btn { width: 20px; height: 20px; border: 0px solid #ffff…" at bounding box center [608, 372] width 595 height 542
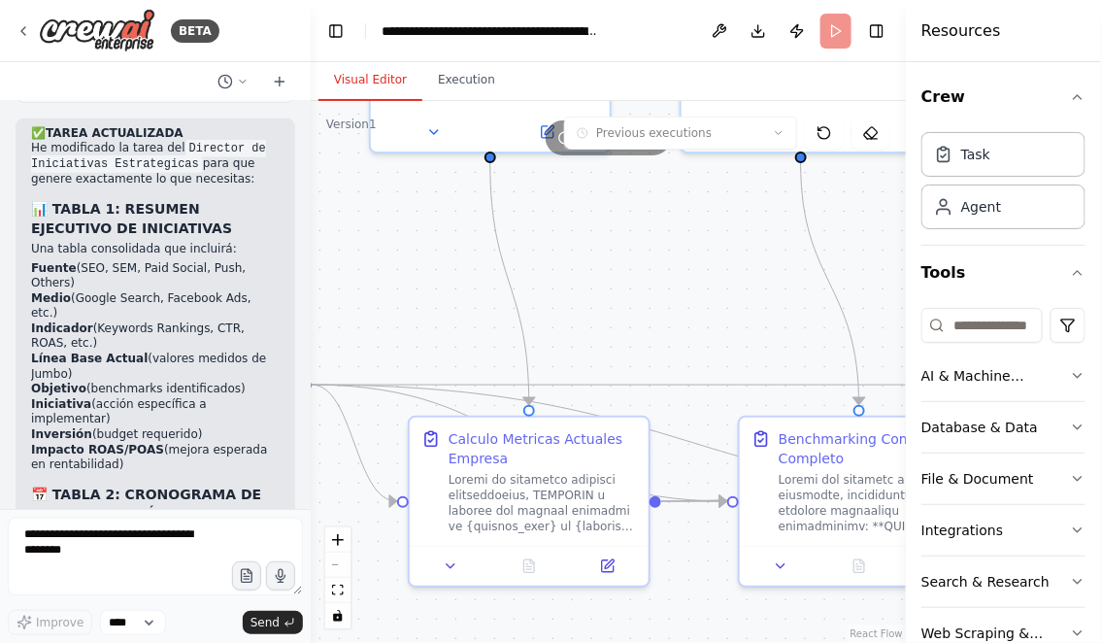
drag, startPoint x: 378, startPoint y: 277, endPoint x: 513, endPoint y: 277, distance: 135.0
click at [513, 277] on div ".deletable-edge-delete-btn { width: 20px; height: 20px; border: 0px solid #ffff…" at bounding box center [608, 372] width 595 height 542
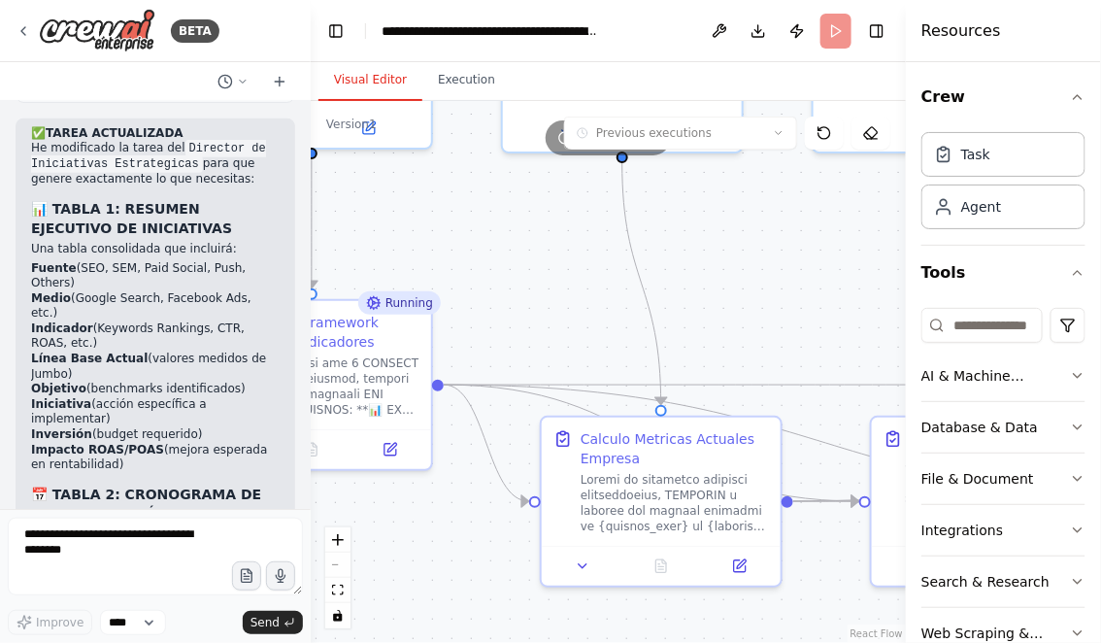
drag, startPoint x: 480, startPoint y: 247, endPoint x: 602, endPoint y: 280, distance: 126.7
click at [598, 278] on div ".deletable-edge-delete-btn { width: 20px; height: 20px; border: 0px solid #ffff…" at bounding box center [608, 372] width 595 height 542
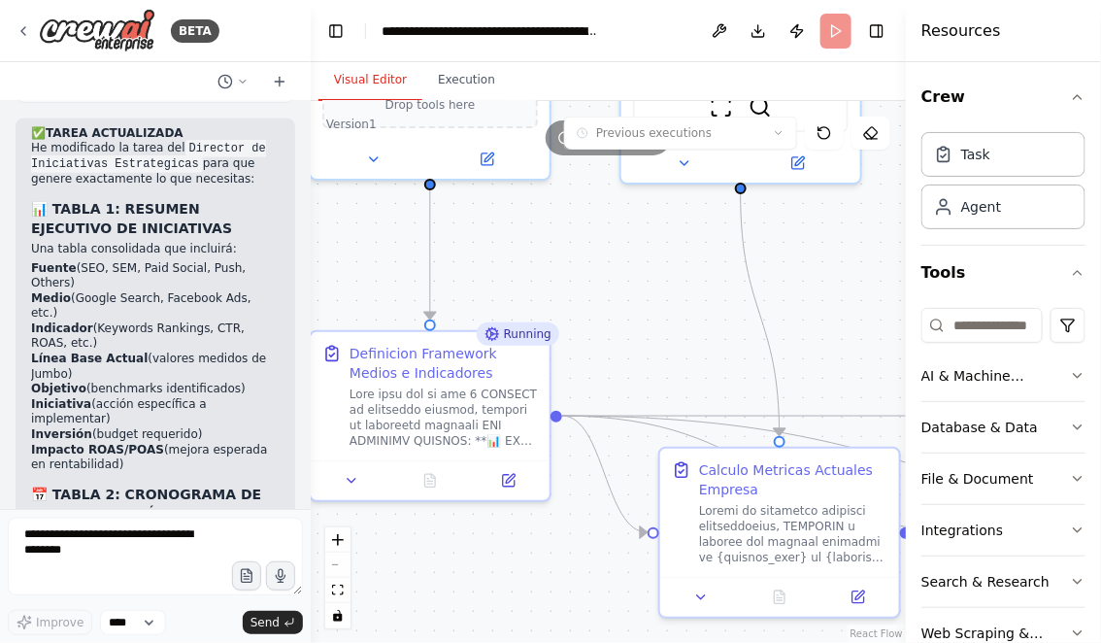
drag, startPoint x: 645, startPoint y: 298, endPoint x: 480, endPoint y: 232, distance: 177.8
click at [480, 232] on div ".deletable-edge-delete-btn { width: 20px; height: 20px; border: 0px solid #ffff…" at bounding box center [608, 372] width 595 height 542
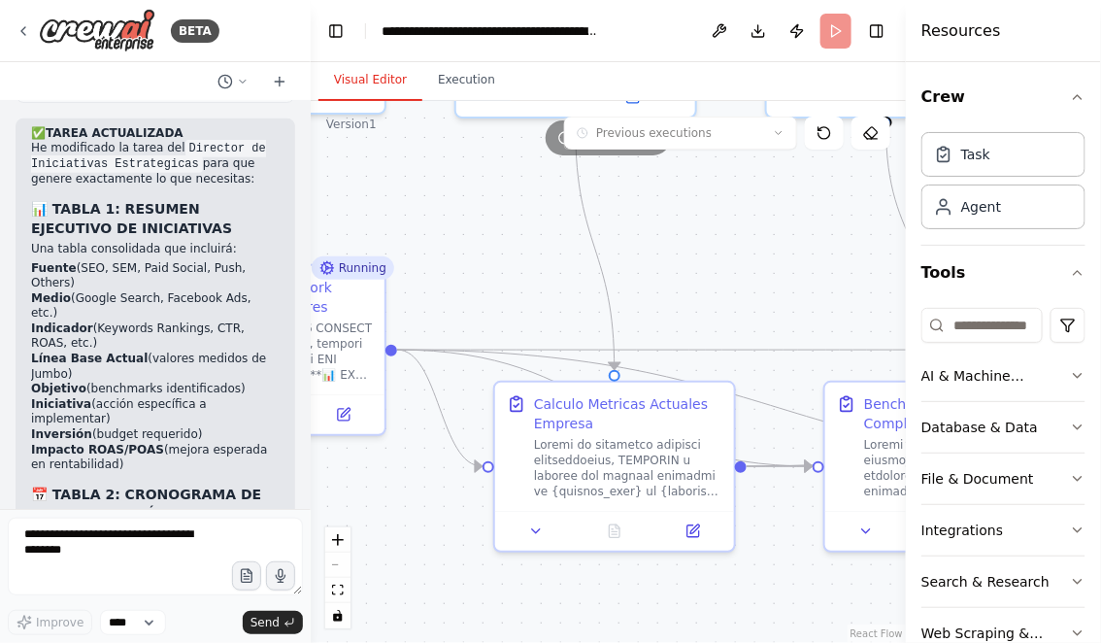
drag, startPoint x: 755, startPoint y: 275, endPoint x: 561, endPoint y: 270, distance: 193.3
click at [566, 272] on div ".deletable-edge-delete-btn { width: 20px; height: 20px; border: 0px solid #ffff…" at bounding box center [608, 372] width 595 height 542
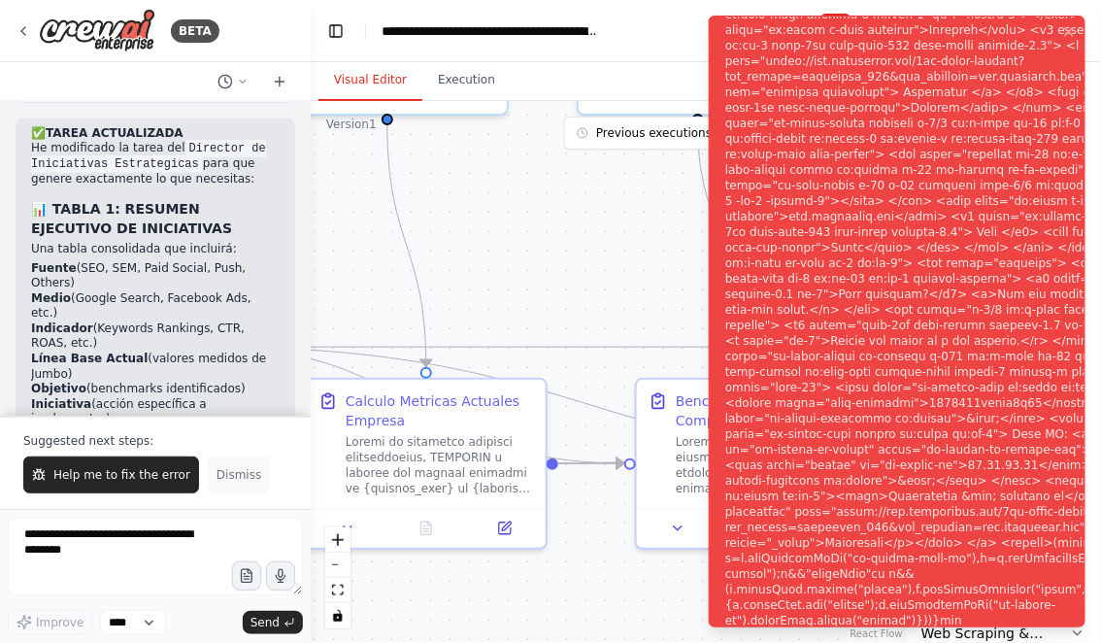
click at [236, 472] on span "Dismiss" at bounding box center [239, 475] width 45 height 16
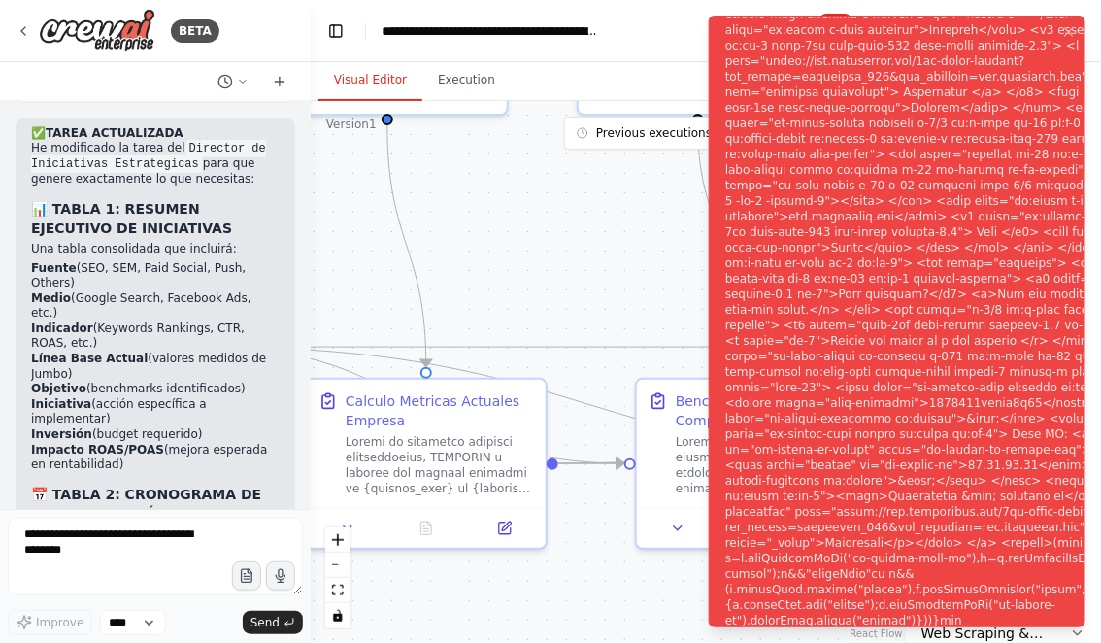
drag, startPoint x: 544, startPoint y: 258, endPoint x: 662, endPoint y: 258, distance: 118.5
click at [660, 258] on div ".deletable-edge-delete-btn { width: 20px; height: 20px; border: 0px solid #ffff…" at bounding box center [608, 372] width 595 height 542
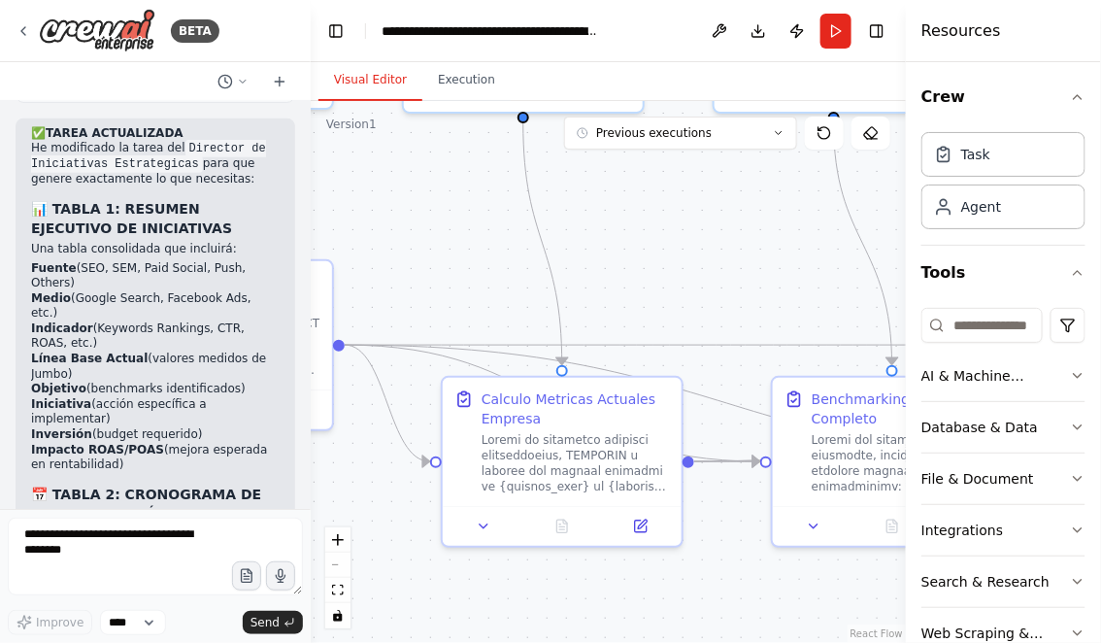
drag, startPoint x: 362, startPoint y: 256, endPoint x: 420, endPoint y: 252, distance: 58.5
click at [420, 252] on div ".deletable-edge-delete-btn { width: 20px; height: 20px; border: 0px solid #ffff…" at bounding box center [608, 372] width 595 height 542
